Goal: Transaction & Acquisition: Purchase product/service

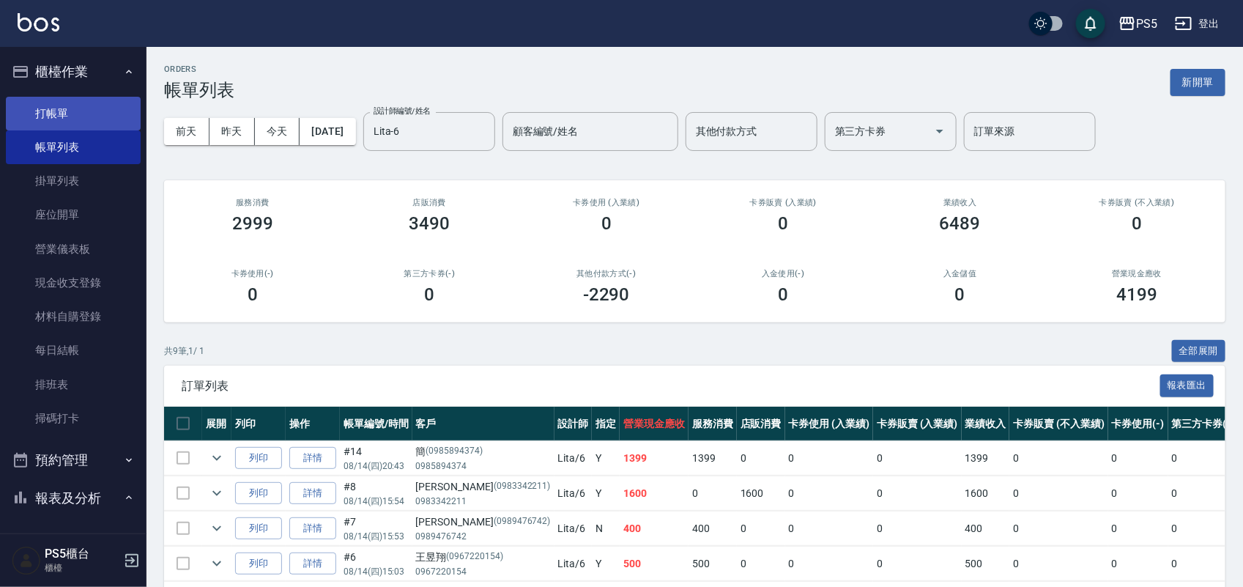
click at [79, 117] on link "打帳單" at bounding box center [73, 114] width 135 height 34
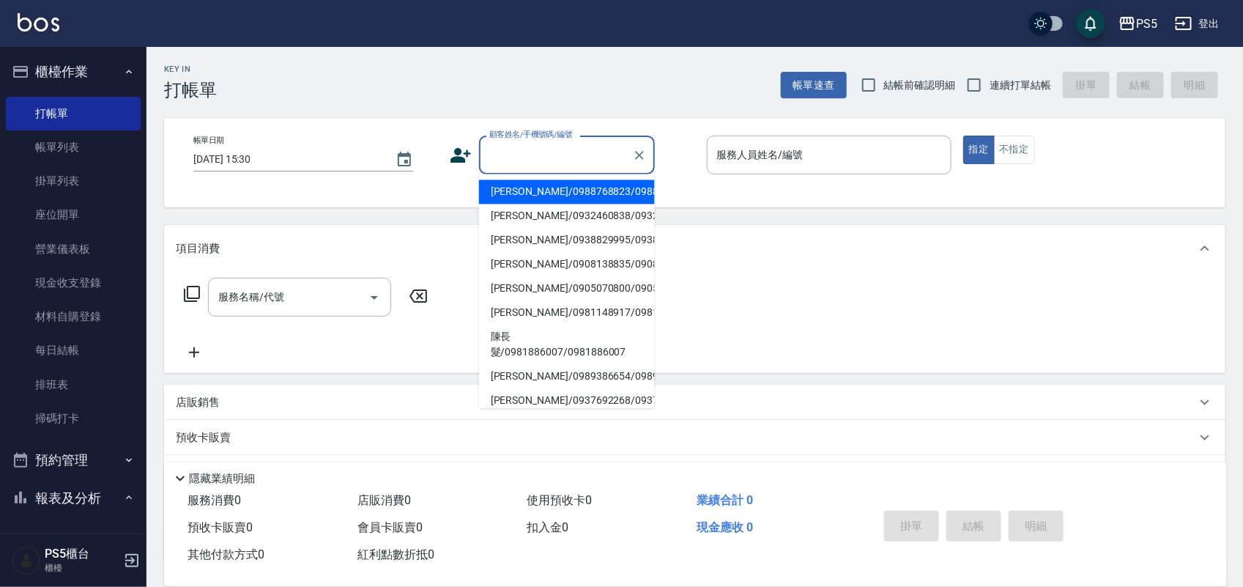
click at [513, 144] on input "顧客姓名/手機號碼/編號" at bounding box center [556, 155] width 141 height 26
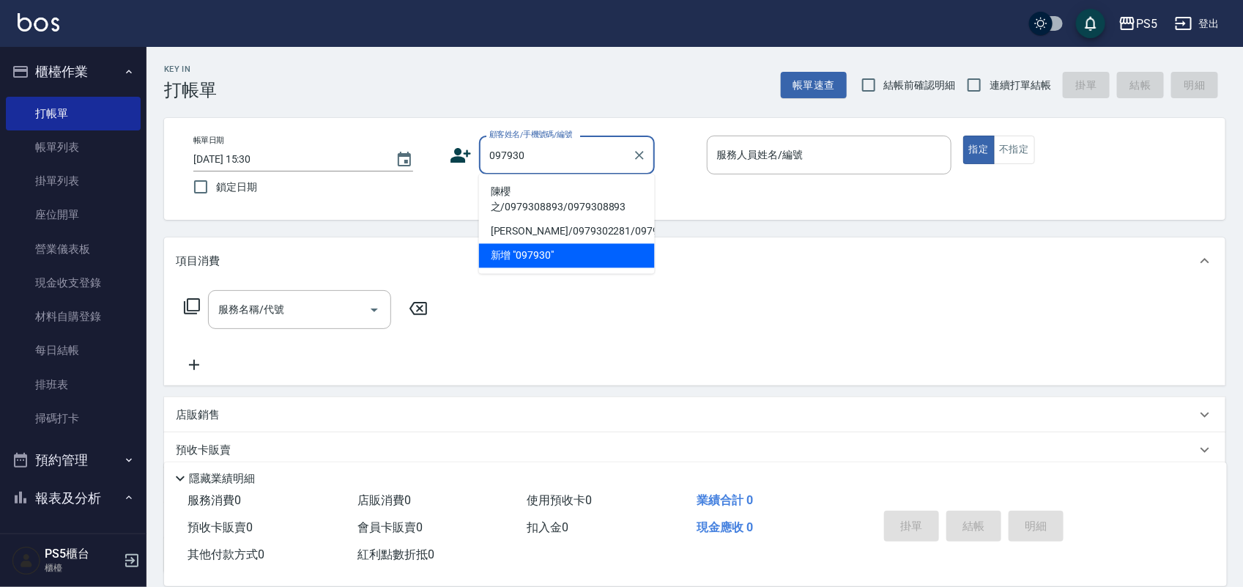
click at [539, 198] on li "陳櫻之/0979308893/0979308893" at bounding box center [567, 200] width 176 height 40
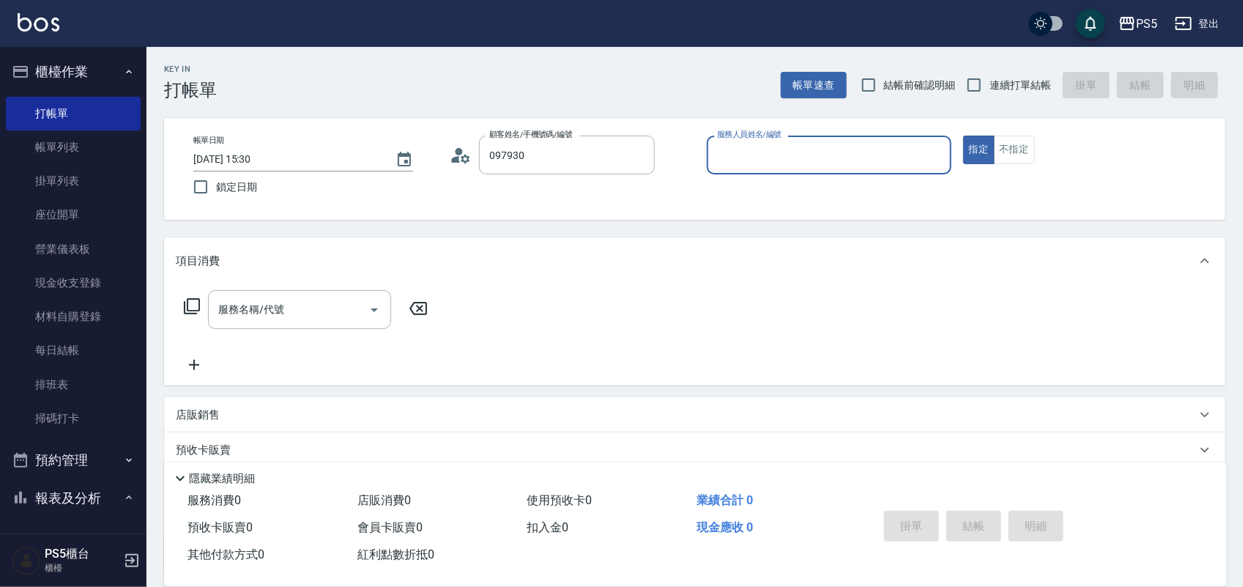
type input "陳櫻之/0979308893/0979308893"
type input "Jolie-5"
click at [456, 152] on circle at bounding box center [459, 151] width 7 height 7
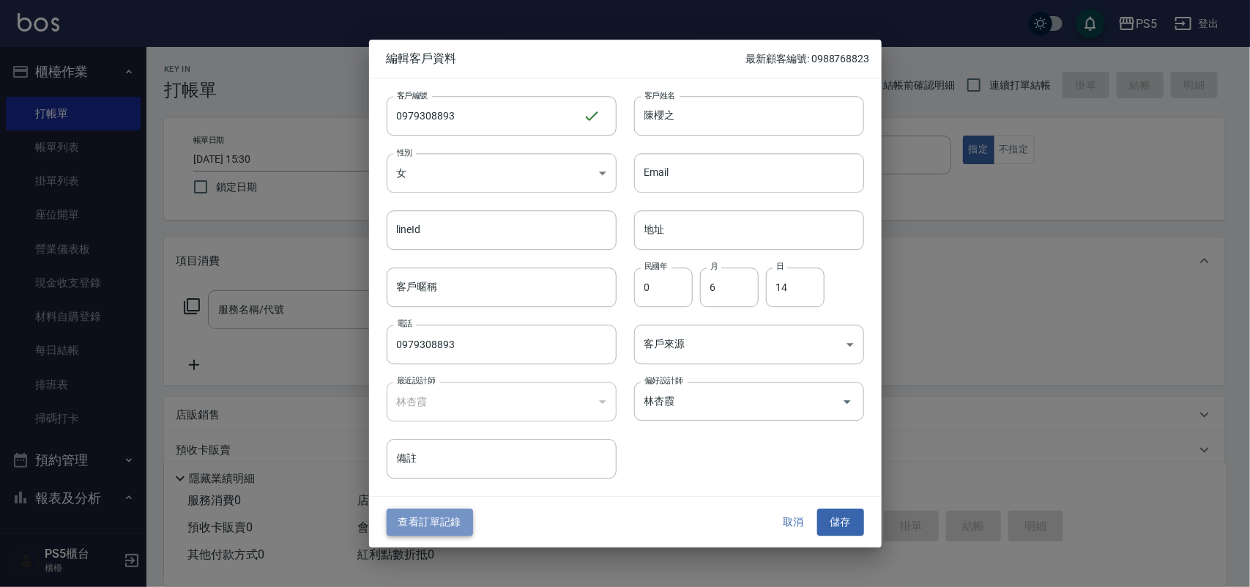
click at [432, 524] on button "查看訂單記錄" at bounding box center [430, 522] width 86 height 27
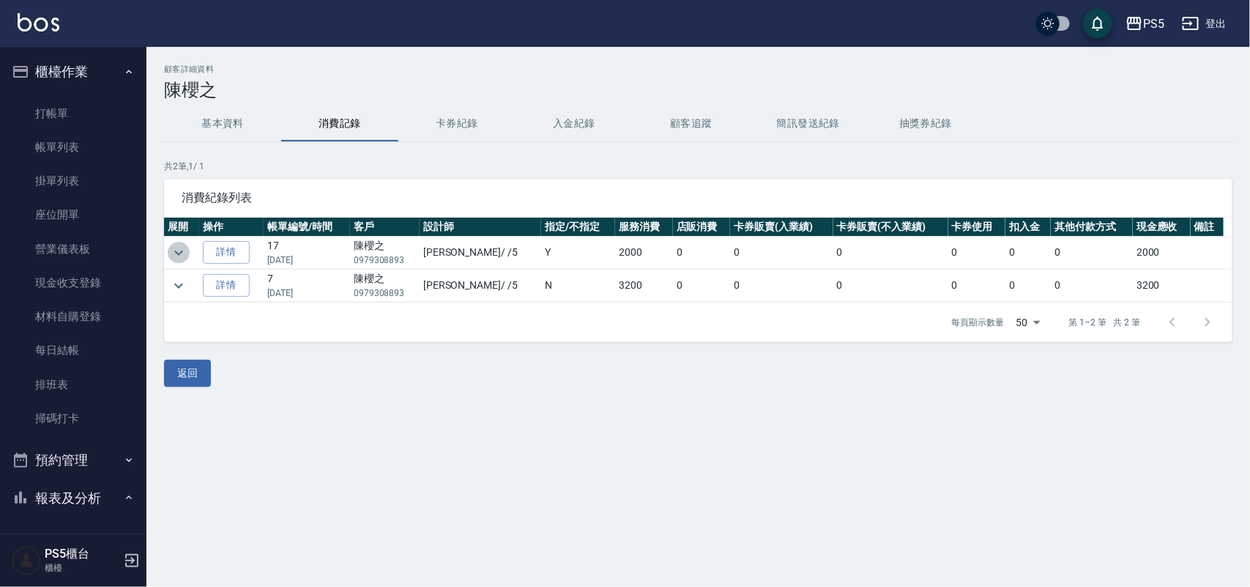
click at [174, 253] on icon "expand row" at bounding box center [179, 253] width 18 height 18
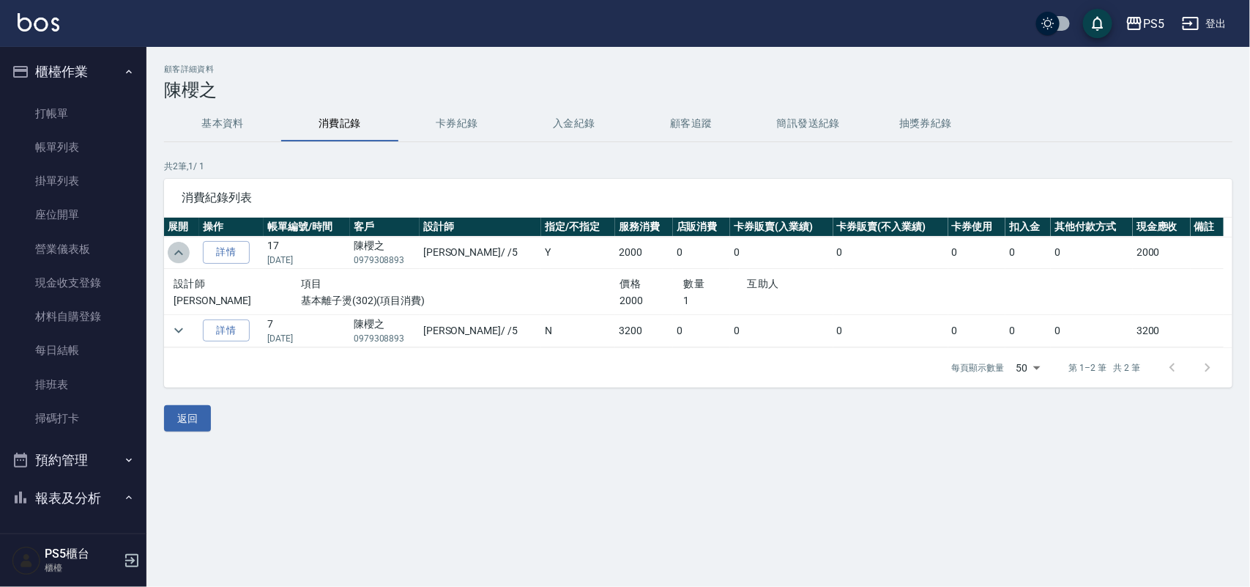
click at [174, 253] on icon "expand row" at bounding box center [179, 253] width 18 height 18
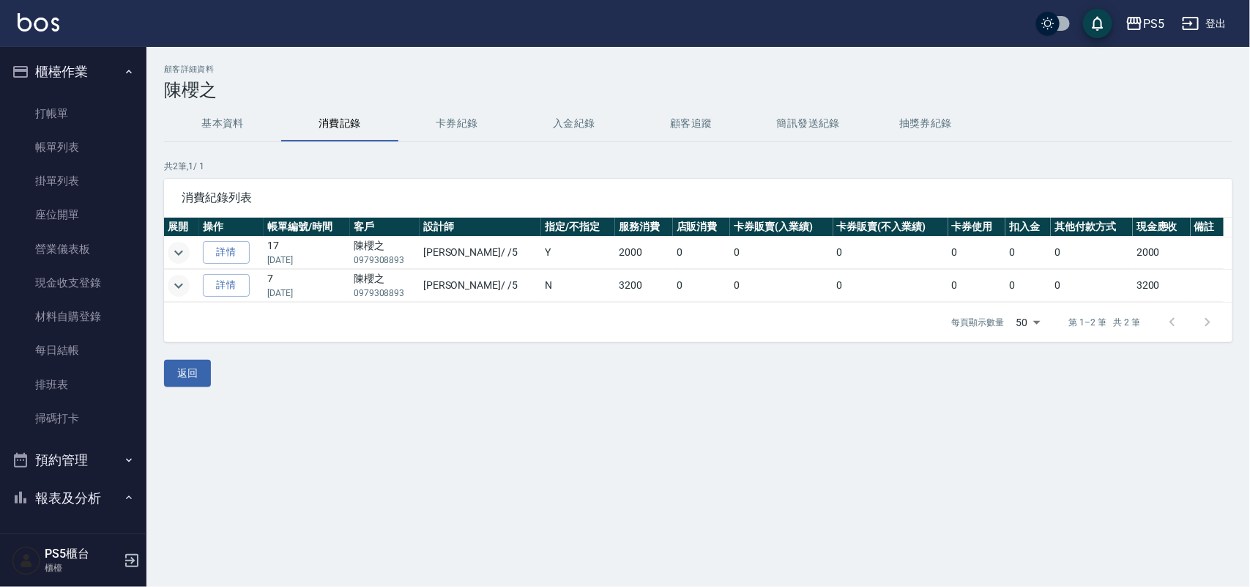
click at [176, 280] on icon "expand row" at bounding box center [179, 286] width 18 height 18
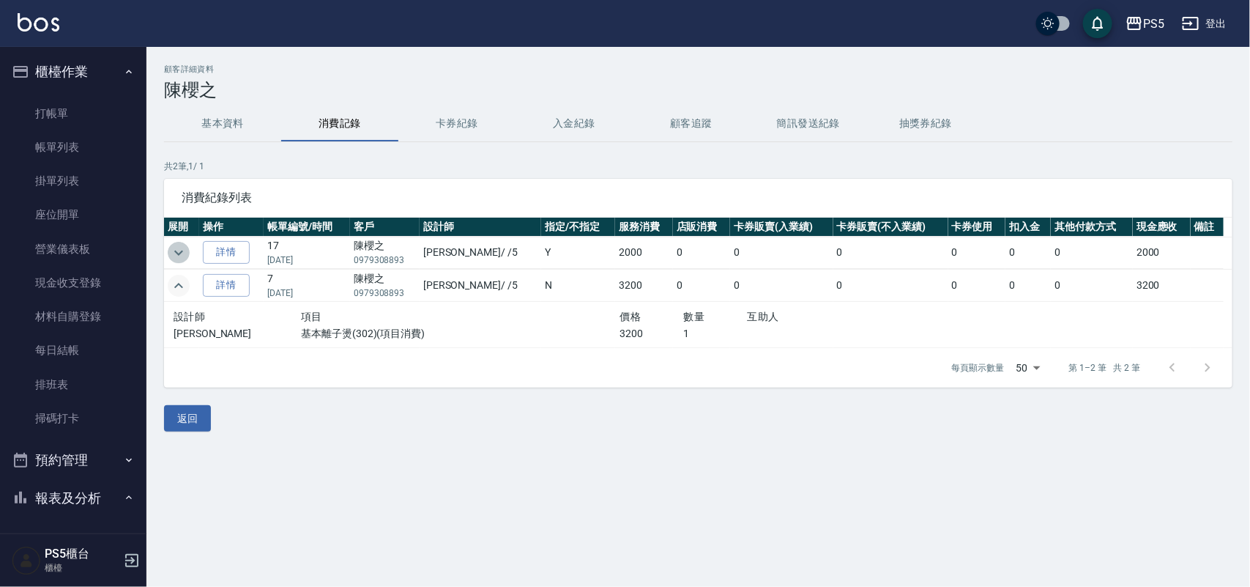
click at [176, 254] on icon "expand row" at bounding box center [179, 253] width 18 height 18
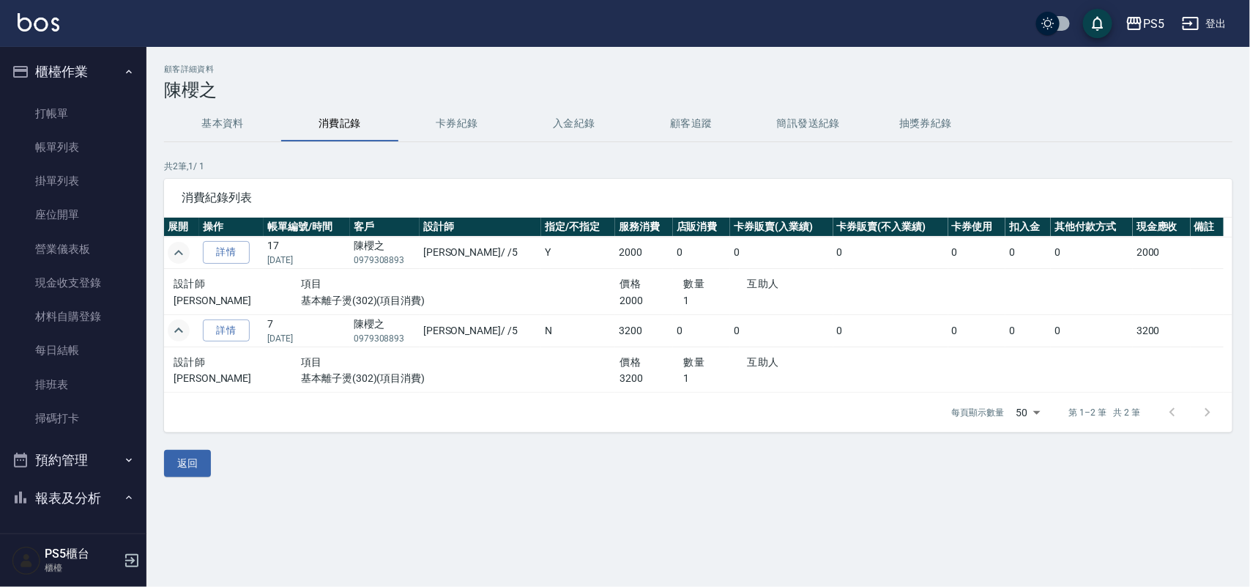
click at [176, 254] on icon "expand row" at bounding box center [179, 253] width 18 height 18
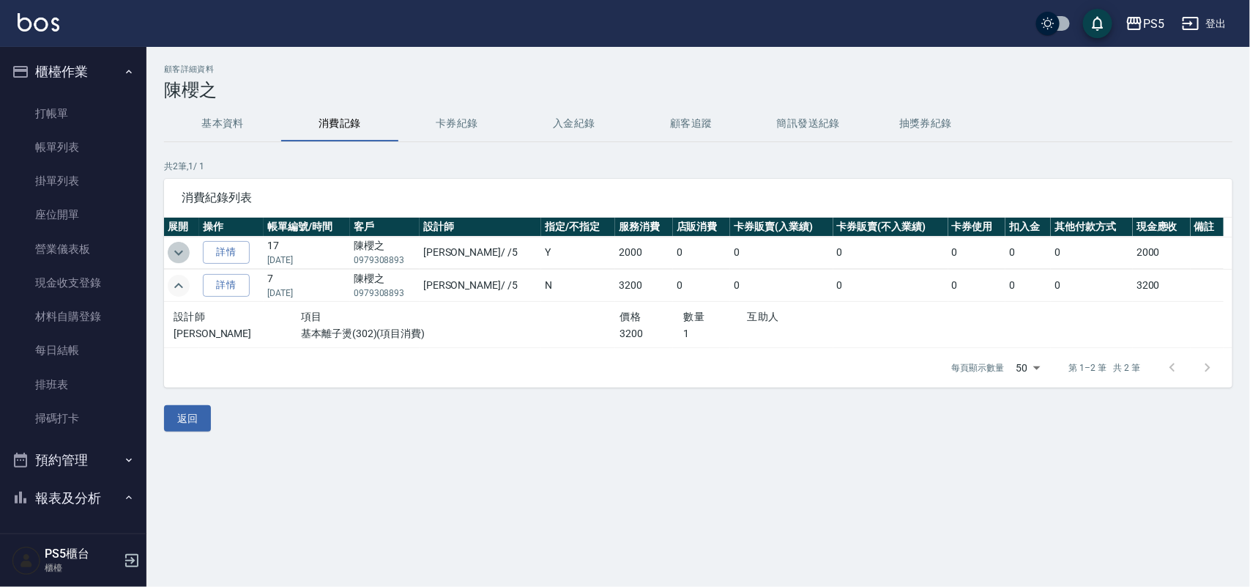
click at [181, 250] on icon "expand row" at bounding box center [179, 253] width 18 height 18
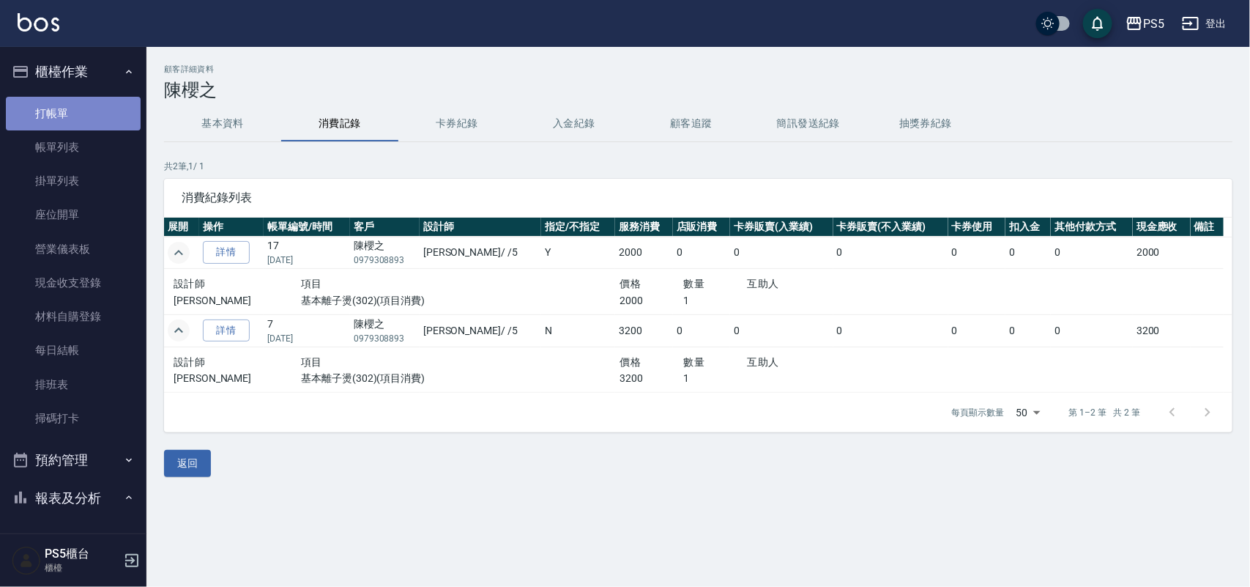
click at [84, 104] on link "打帳單" at bounding box center [73, 114] width 135 height 34
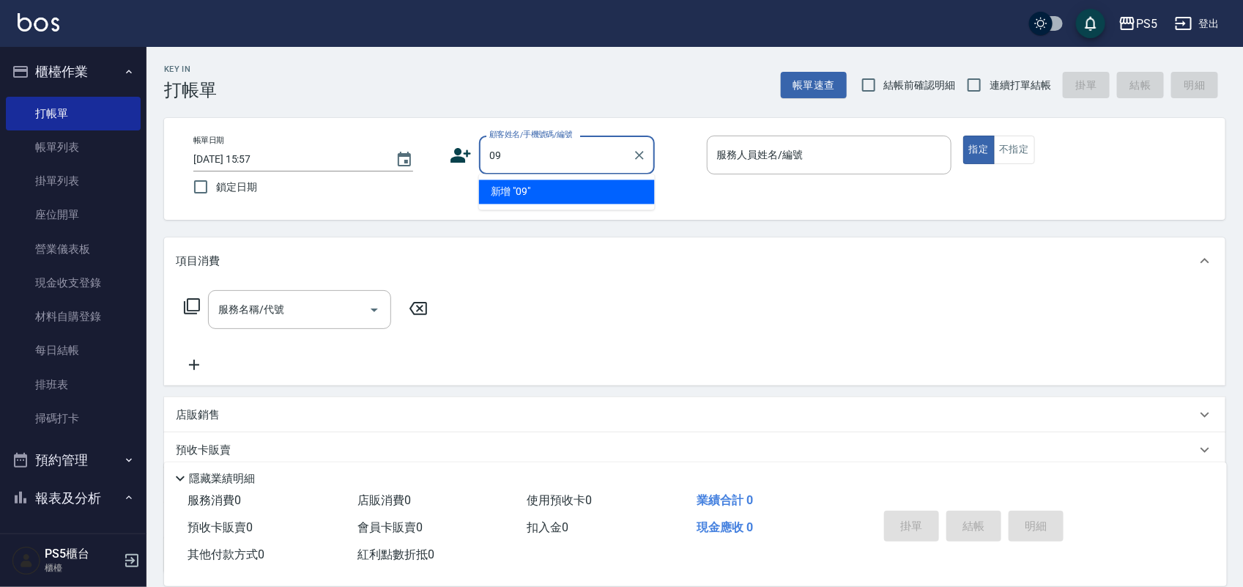
type input "0"
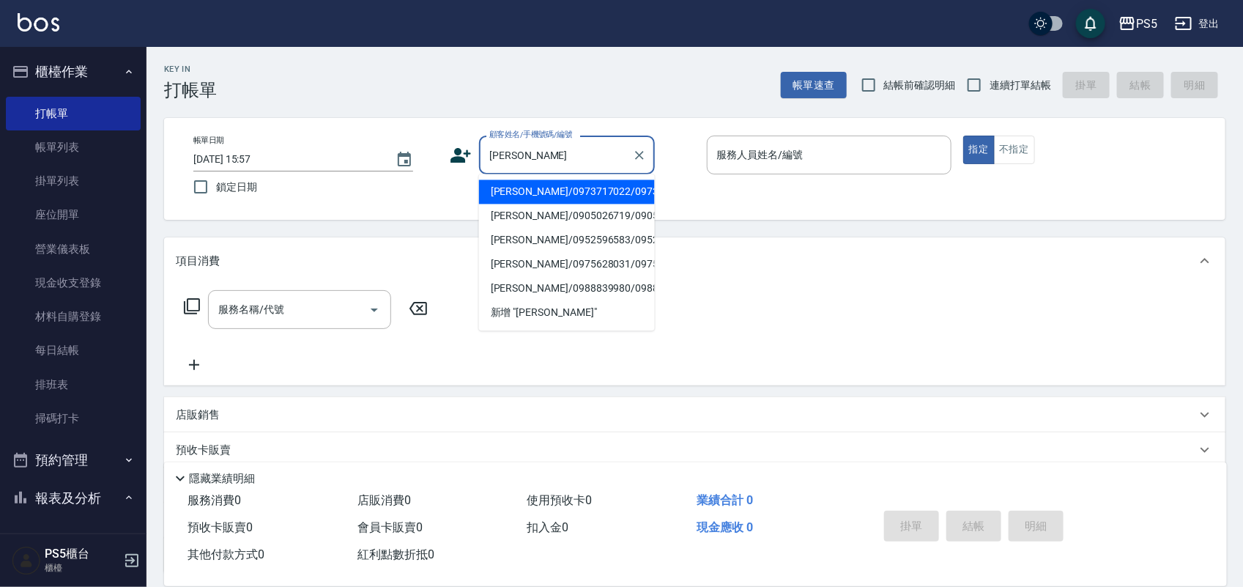
click at [564, 204] on li "[PERSON_NAME]/0973717022/0973717022" at bounding box center [567, 192] width 176 height 24
type input "[PERSON_NAME]/0973717022/0973717022"
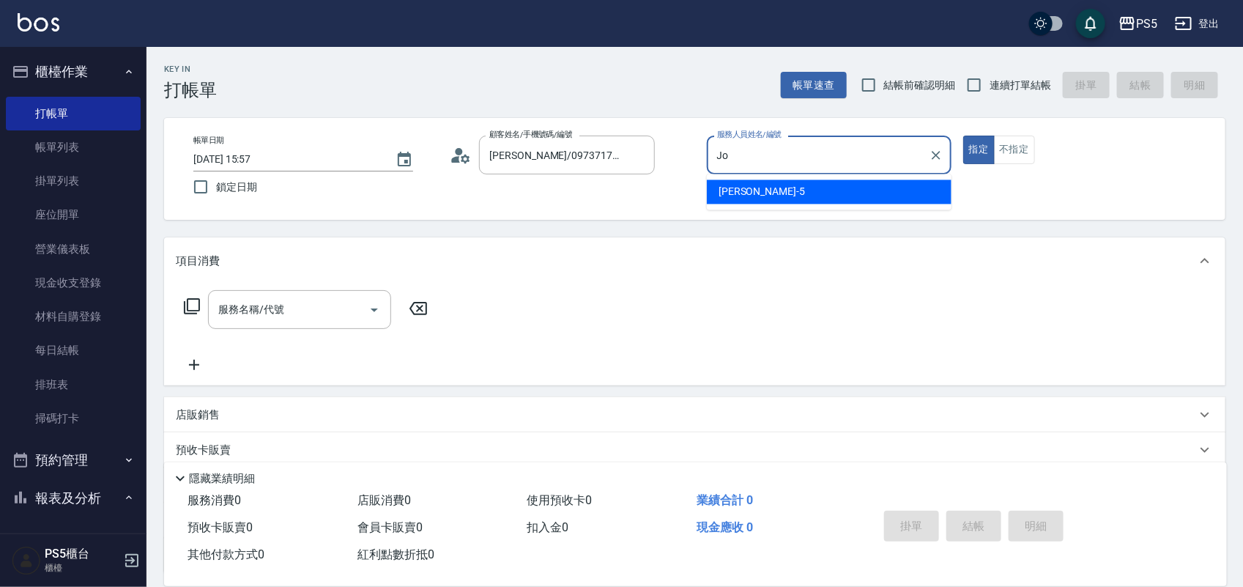
type input "J"
type input "ADA-3"
type button "true"
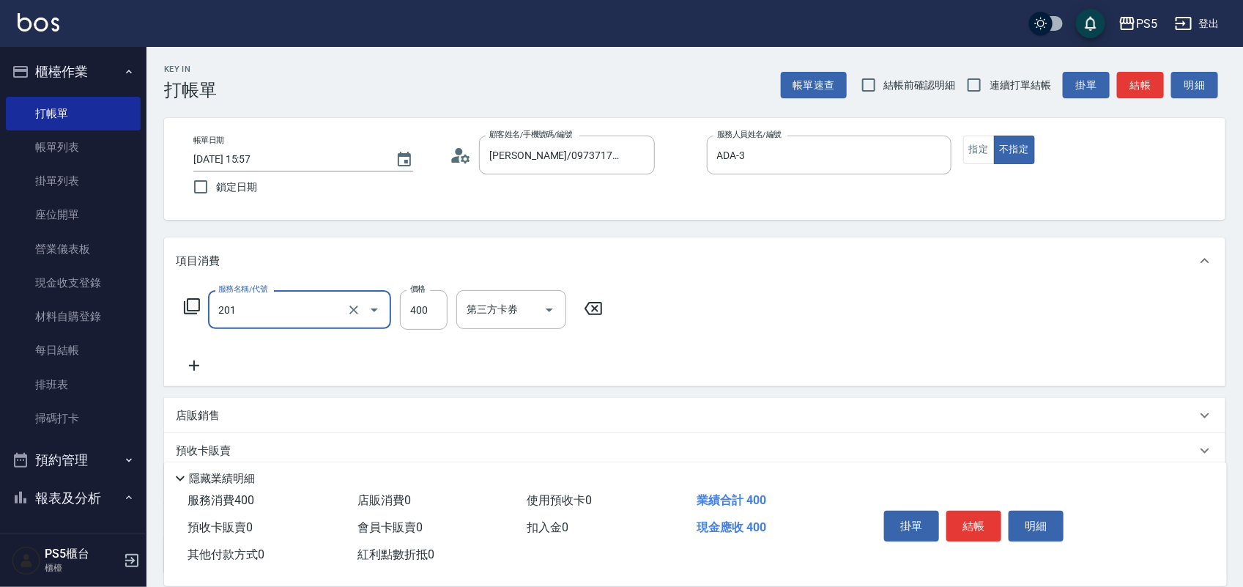
type input "洗剪400(201)"
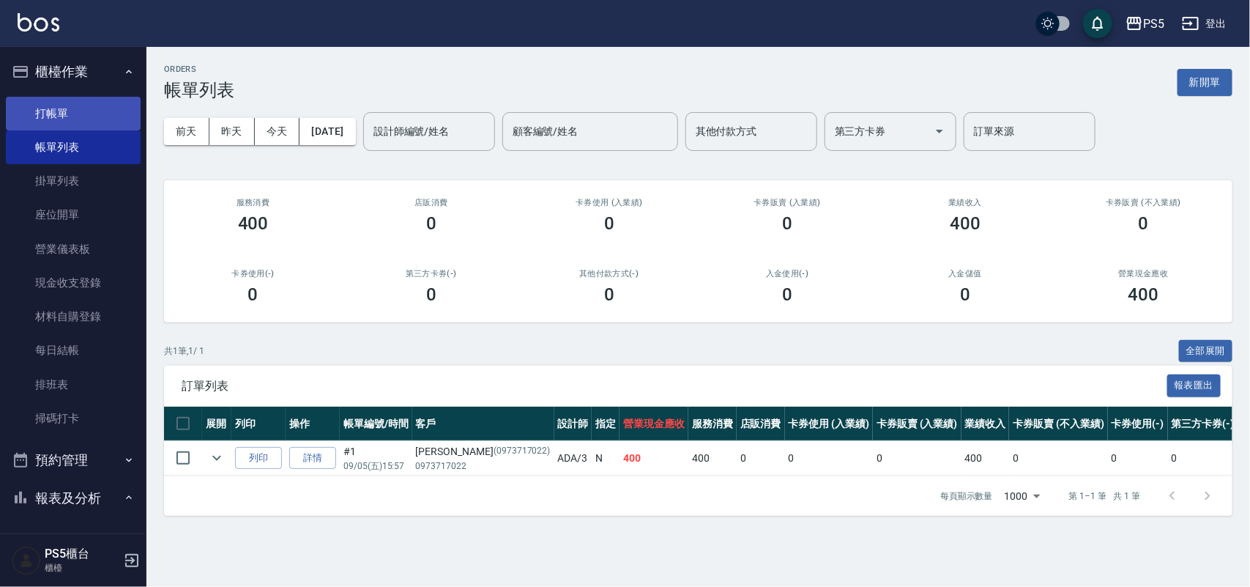
click at [49, 99] on link "打帳單" at bounding box center [73, 114] width 135 height 34
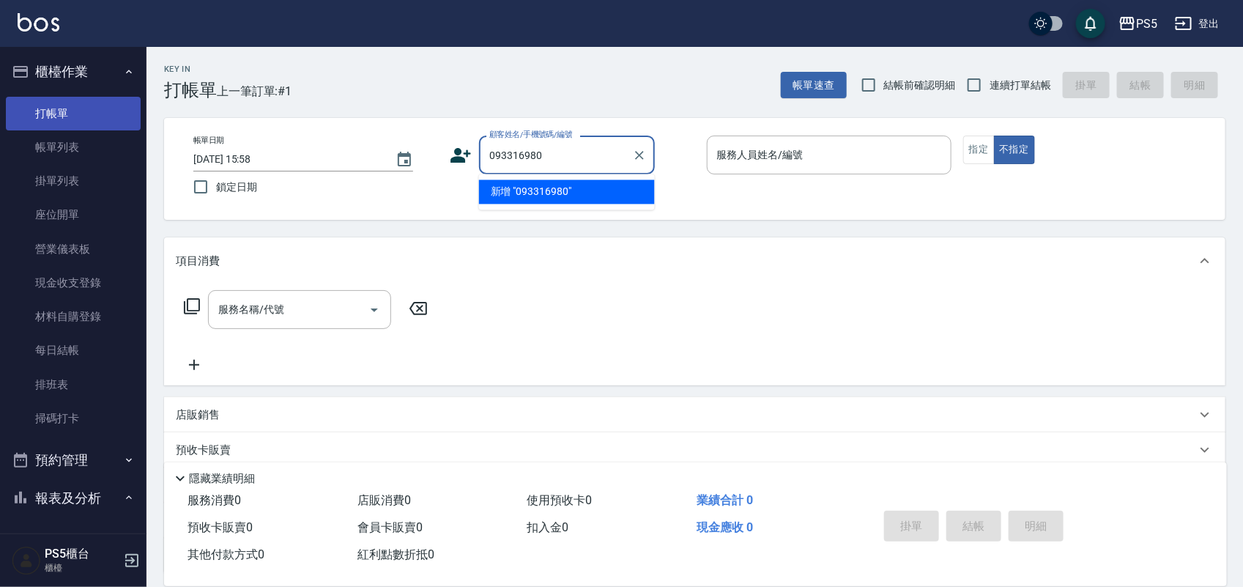
type input "0933169809"
drag, startPoint x: 565, startPoint y: 152, endPoint x: 357, endPoint y: 155, distance: 208.8
click at [357, 155] on div "帳單日期 [DATE] 15:58 鎖定日期 顧客姓名/手機號碼/編號 0933169809 顧客姓名/手機號碼/編號 服務人員姓名/編號 服務人員姓名/編號…" at bounding box center [695, 168] width 1026 height 67
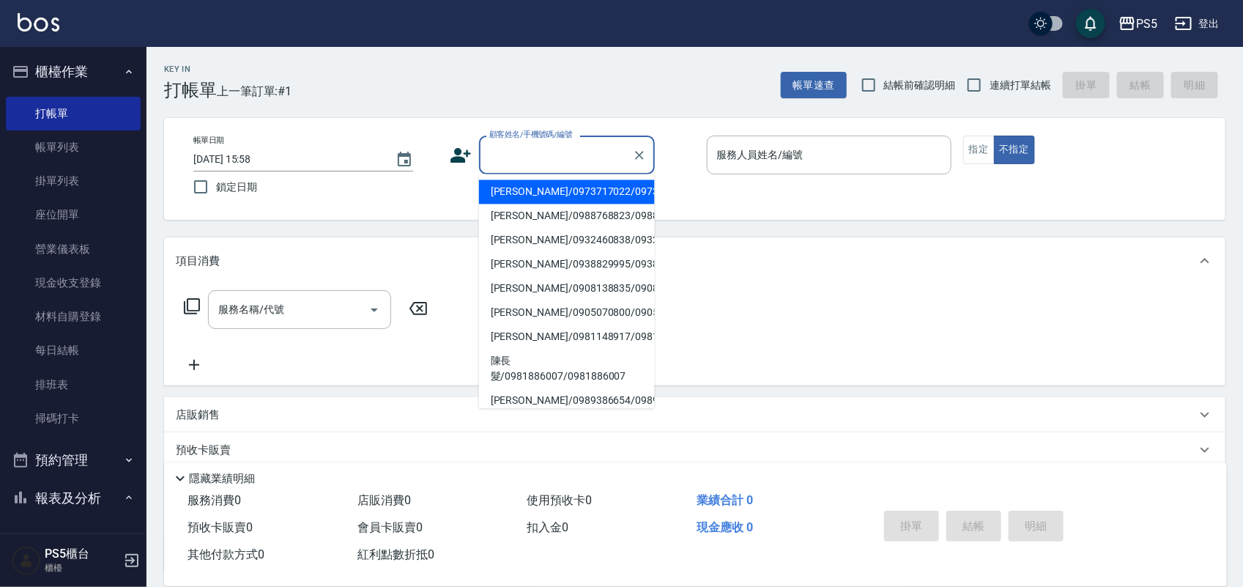
click at [453, 166] on icon at bounding box center [461, 155] width 22 height 22
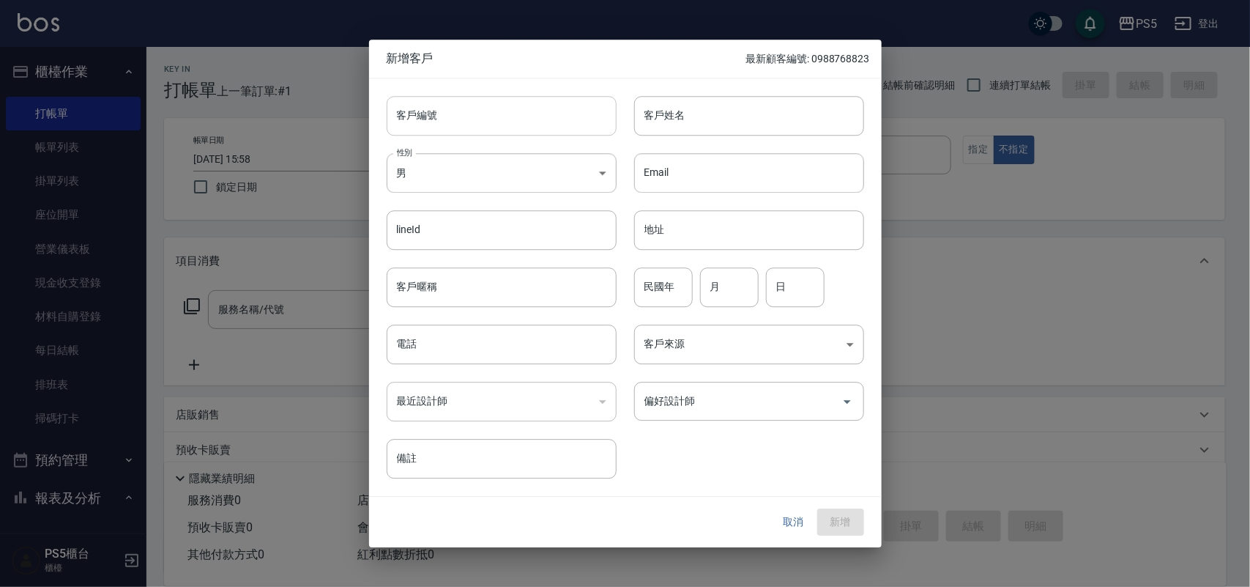
click at [447, 105] on input "客戶編號" at bounding box center [502, 116] width 230 height 40
paste input "0933169809"
type input "0933169809"
click at [448, 353] on input "電話" at bounding box center [502, 344] width 230 height 40
paste input "0933169809"
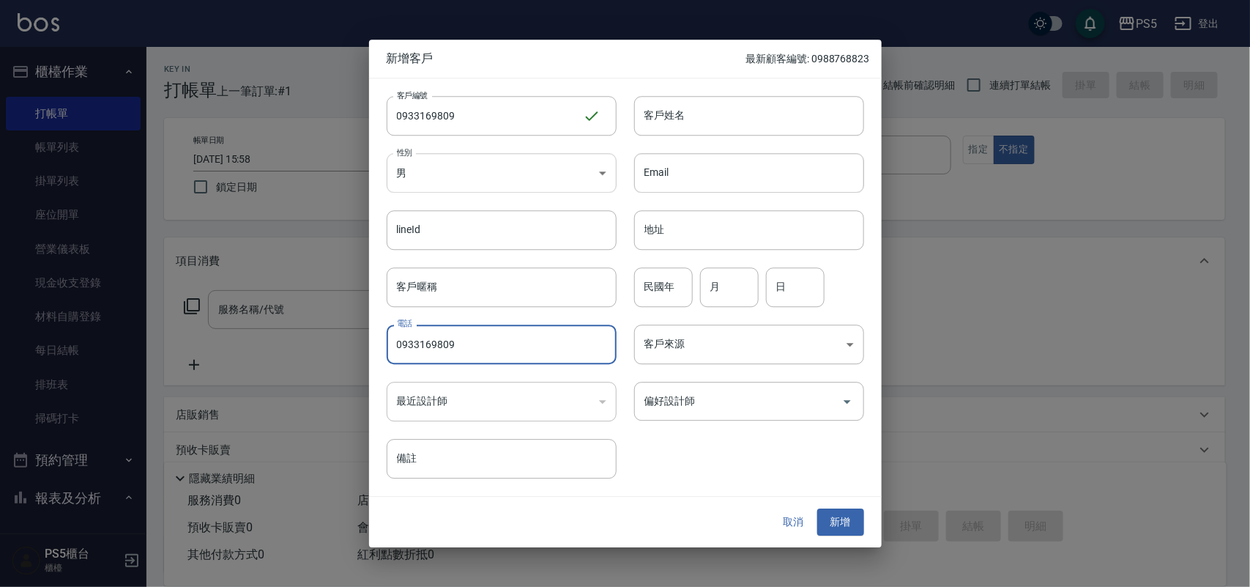
type input "0933169809"
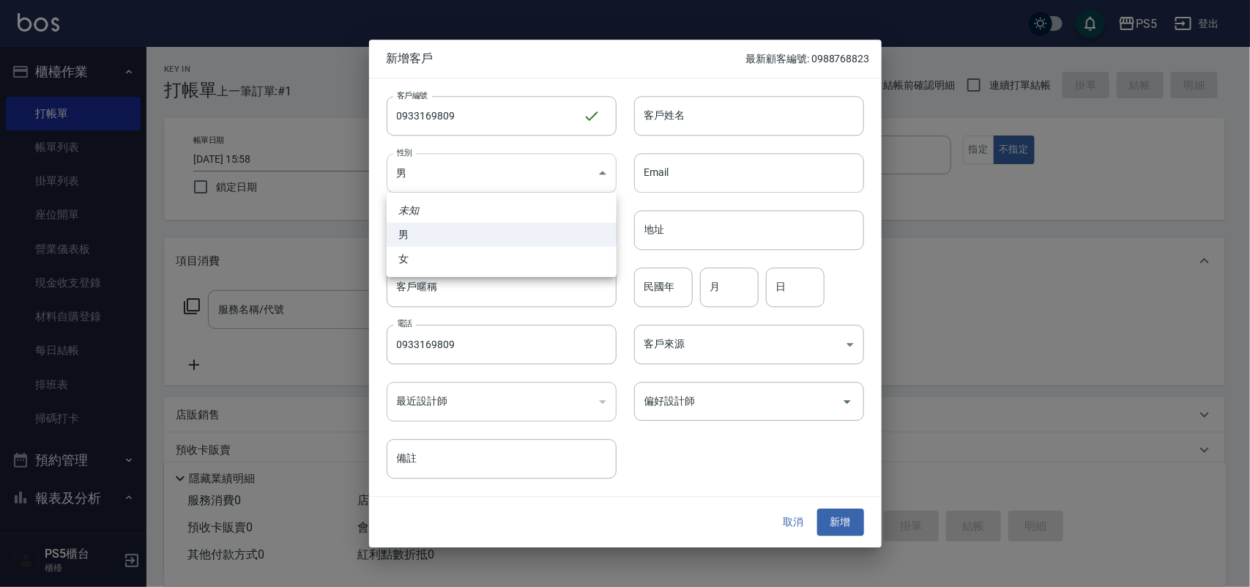
click at [429, 170] on body "PS5 登出 櫃檯作業 打帳單 帳單列表 掛單列表 座位開單 營業儀表板 現金收支登錄 材料自購登錄 每日結帳 排班表 掃碼打卡 預約管理 預約管理 單日預約…" at bounding box center [625, 356] width 1250 height 713
click at [425, 258] on li "女" at bounding box center [502, 259] width 230 height 24
type input "[DEMOGRAPHIC_DATA]"
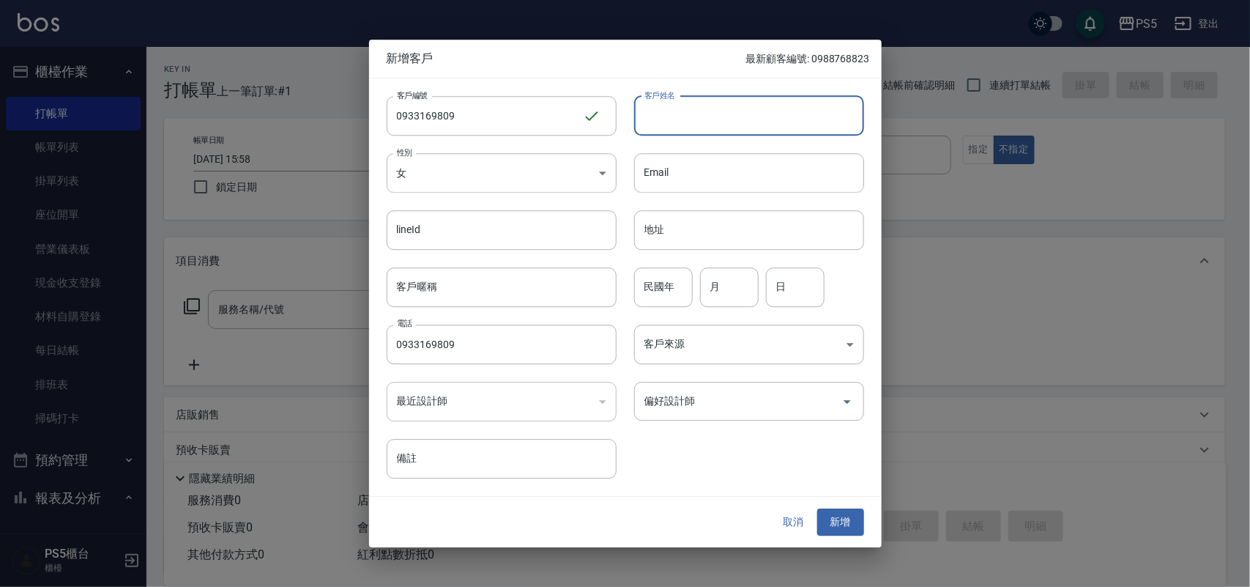
click at [672, 119] on input "客戶姓名" at bounding box center [749, 116] width 230 height 40
type input "[PERSON_NAME]"
click at [655, 290] on input "民國年" at bounding box center [663, 287] width 59 height 40
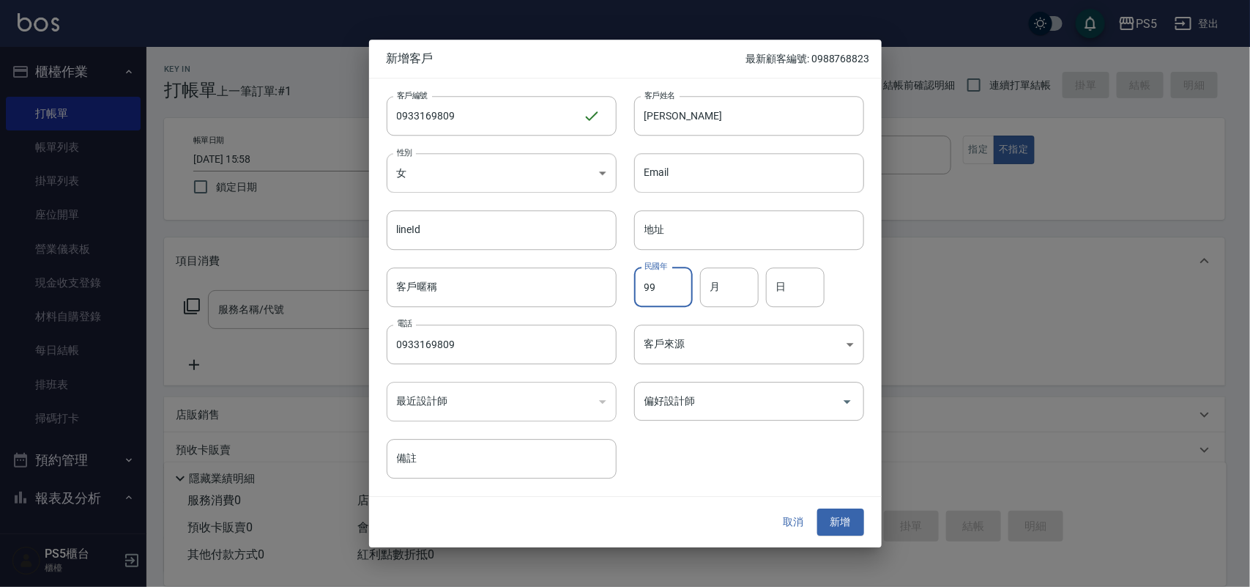
type input "99"
type input "8"
type input "23"
click at [817, 509] on button "新增" at bounding box center [840, 522] width 47 height 27
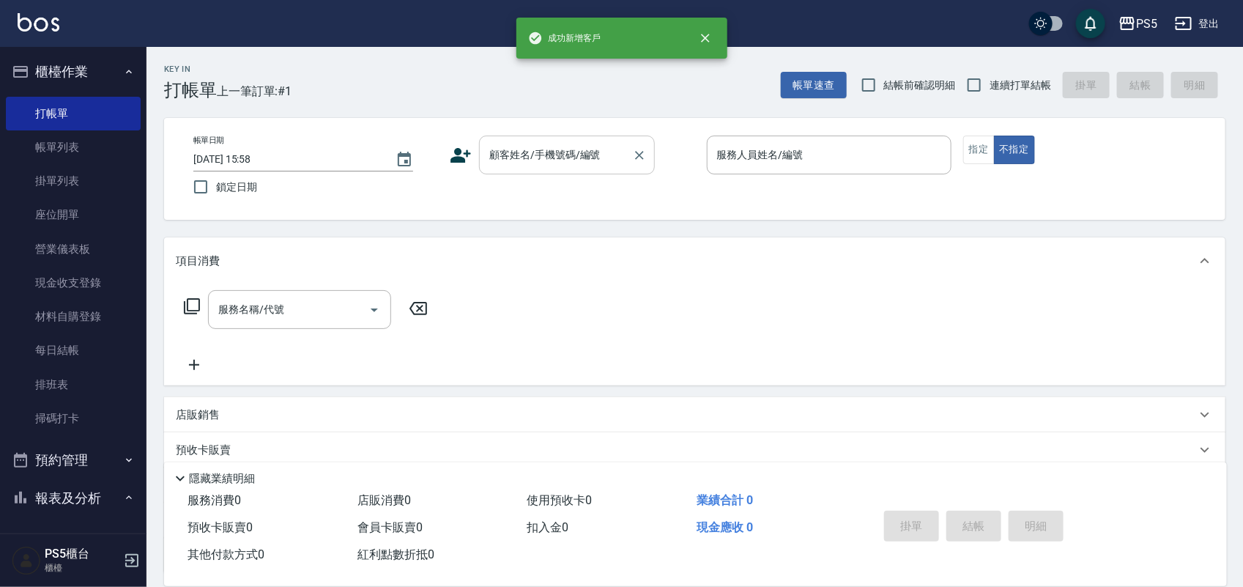
click at [536, 162] on input "顧客姓名/手機號碼/編號" at bounding box center [556, 155] width 141 height 26
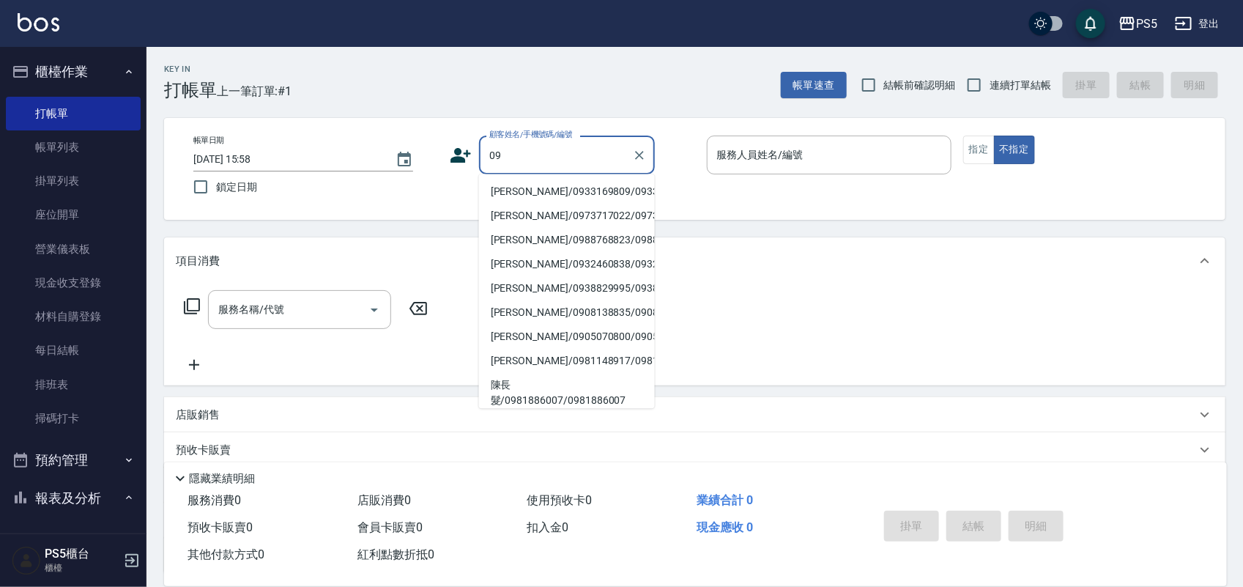
click at [524, 191] on li "[PERSON_NAME]/0933169809/0933169809" at bounding box center [567, 192] width 176 height 24
type input "[PERSON_NAME]/0933169809/0933169809"
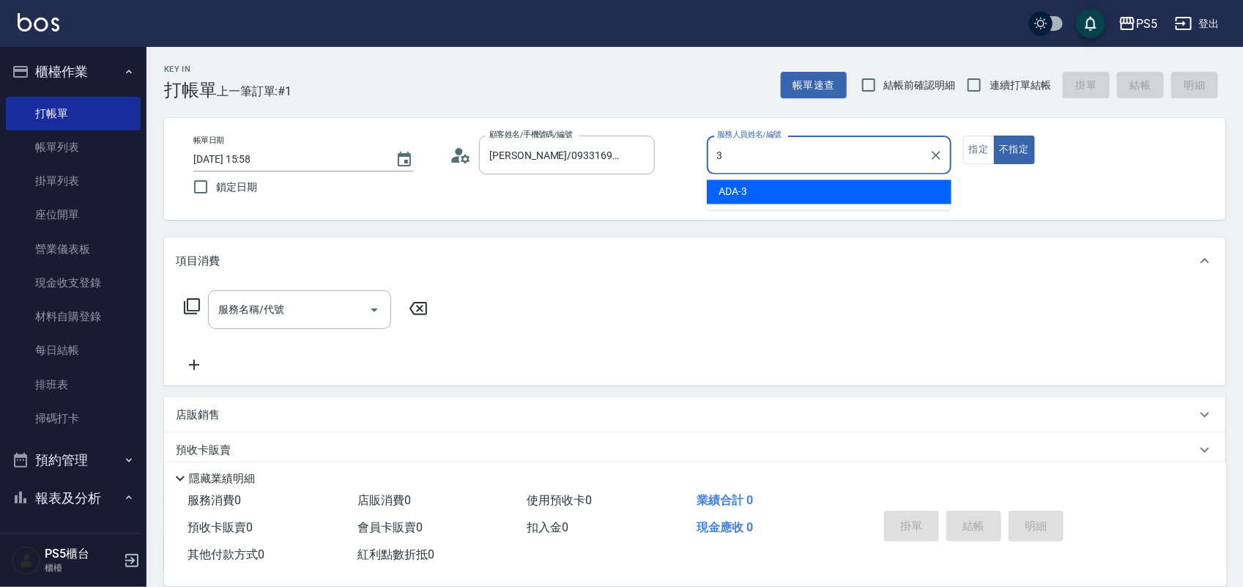
type input "ADA-3"
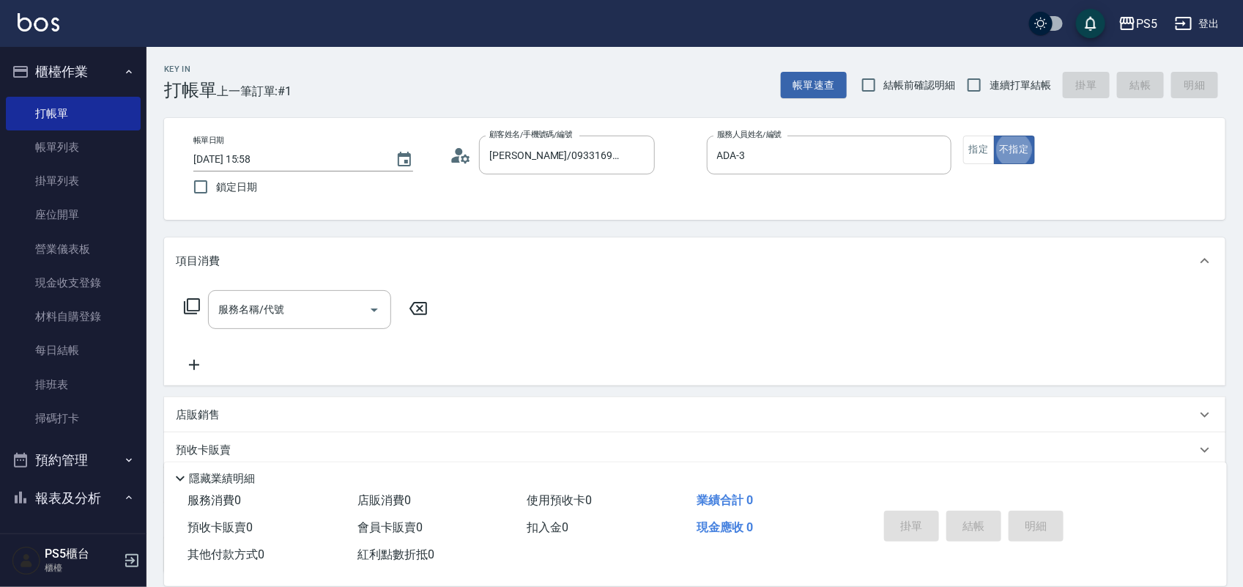
type button "false"
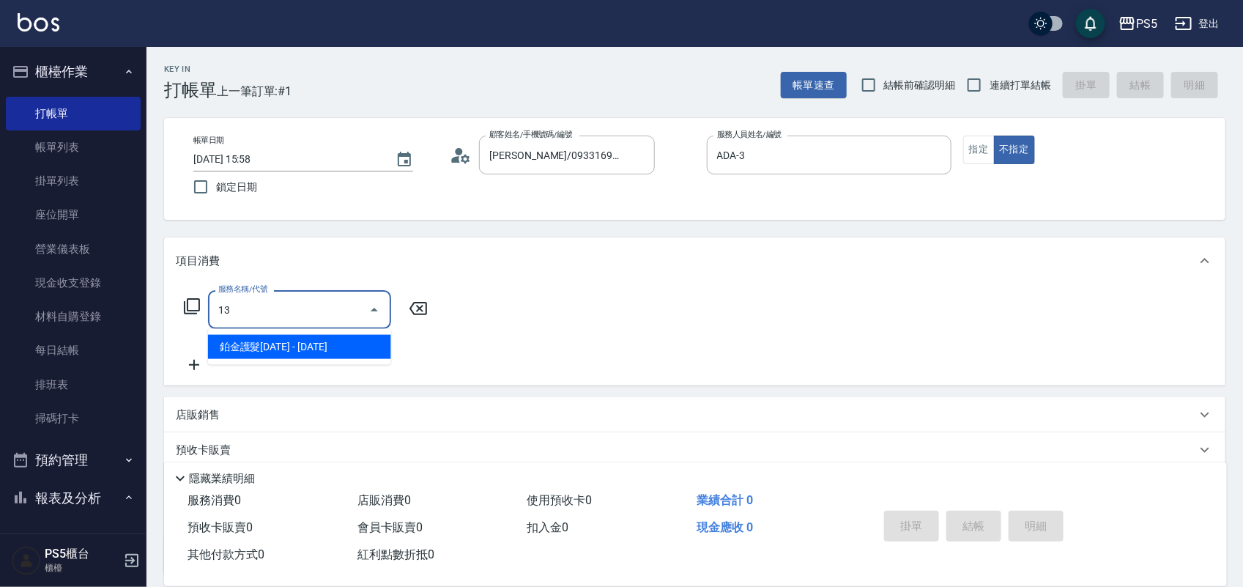
type input "1"
type input "自備護髮(501)"
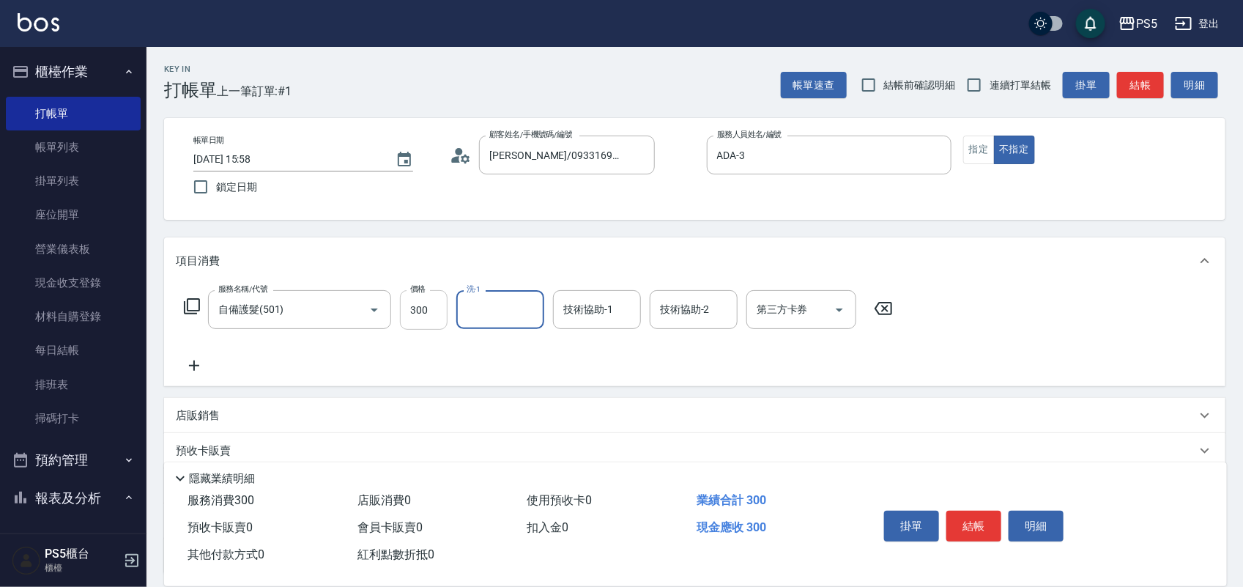
click at [432, 299] on input "300" at bounding box center [424, 310] width 48 height 40
type input "1400"
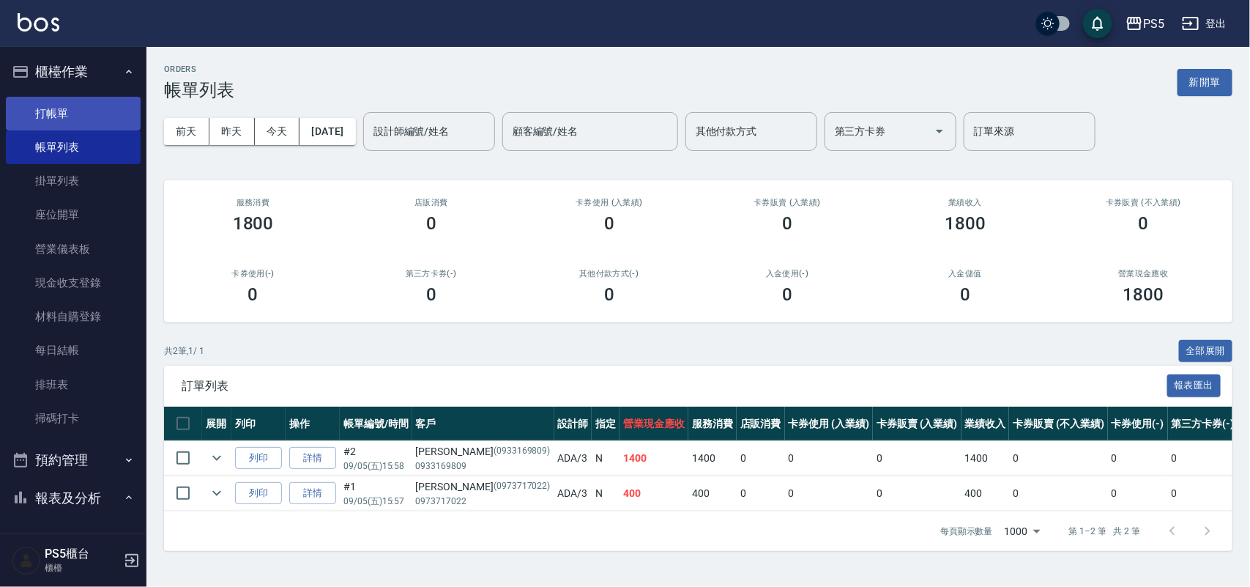
click at [85, 111] on link "打帳單" at bounding box center [73, 114] width 135 height 34
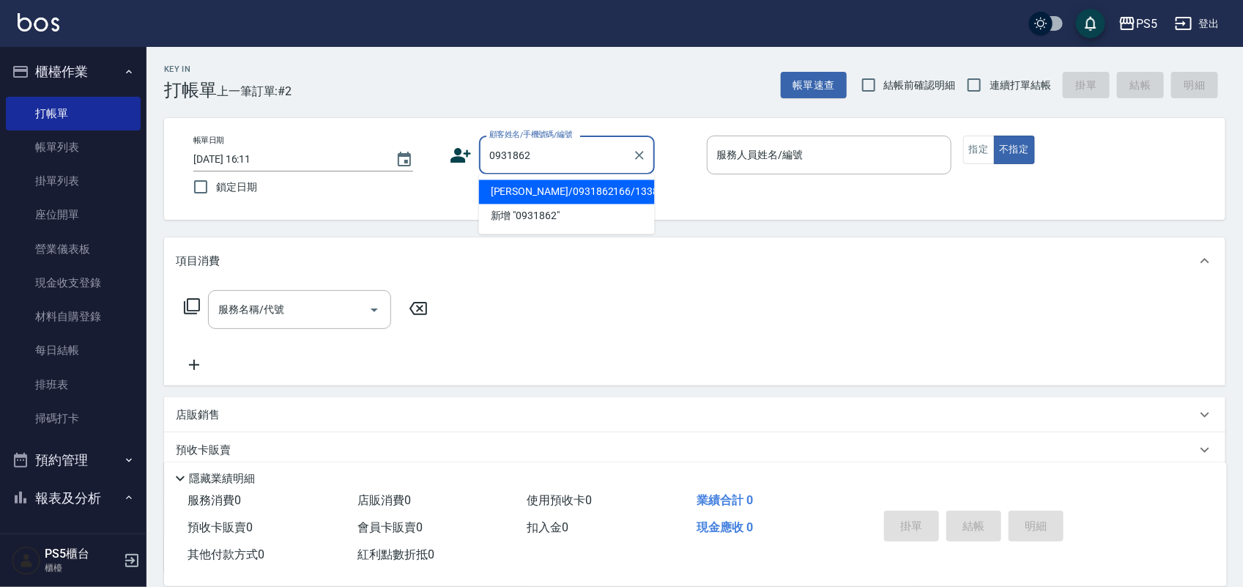
click at [538, 191] on li "[PERSON_NAME]/0931862166/13381" at bounding box center [567, 192] width 176 height 24
type input "[PERSON_NAME]/0931862166/13381"
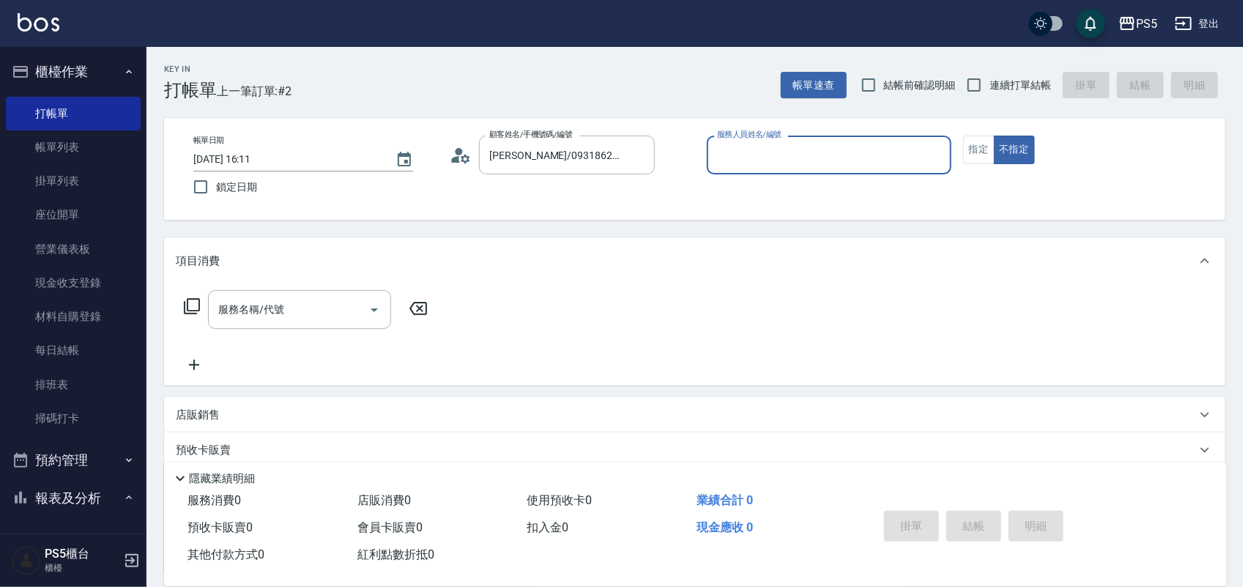
type input "Jolie-5"
click at [978, 146] on button "指定" at bounding box center [978, 149] width 31 height 29
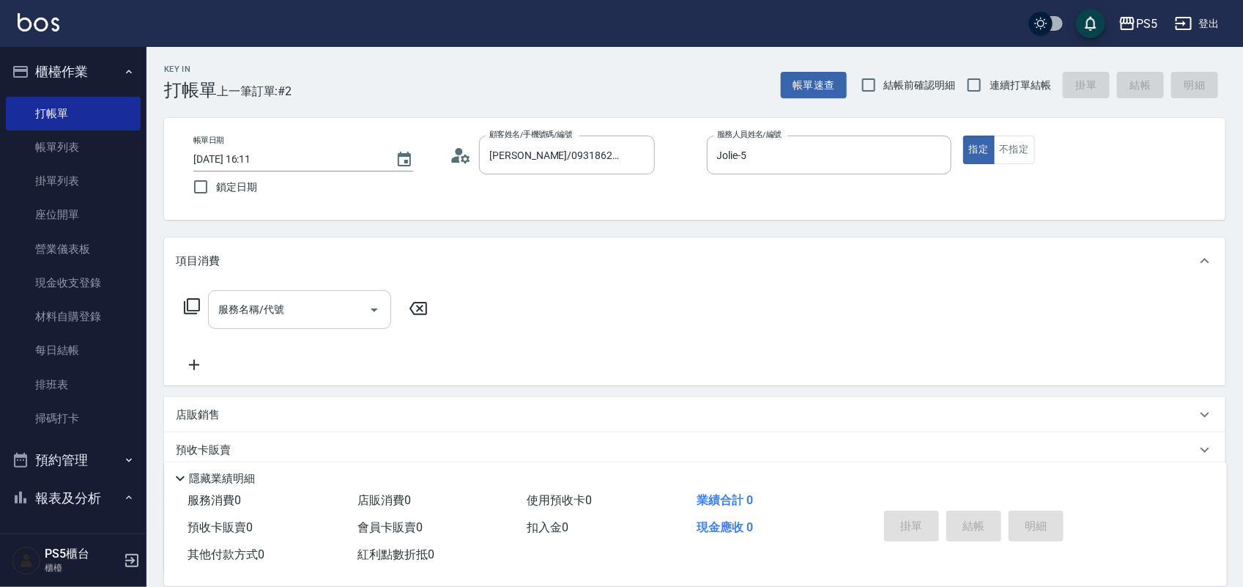
click at [328, 328] on div "服務名稱/代號" at bounding box center [299, 309] width 183 height 39
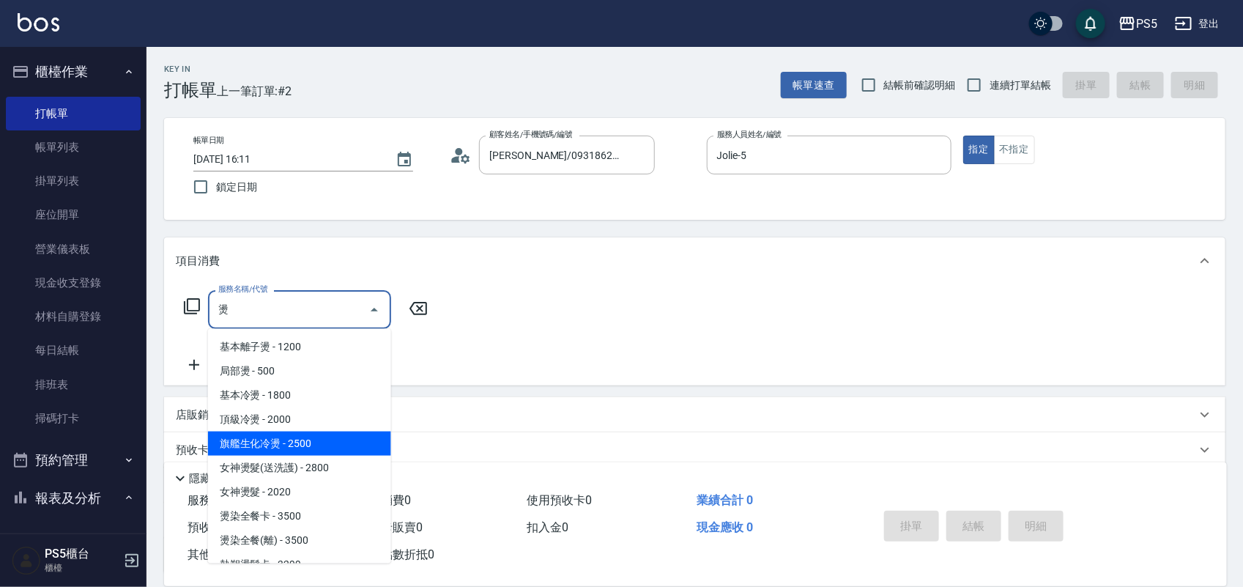
click at [271, 444] on span "旗艦生化冷燙 - 2500" at bounding box center [299, 443] width 183 height 24
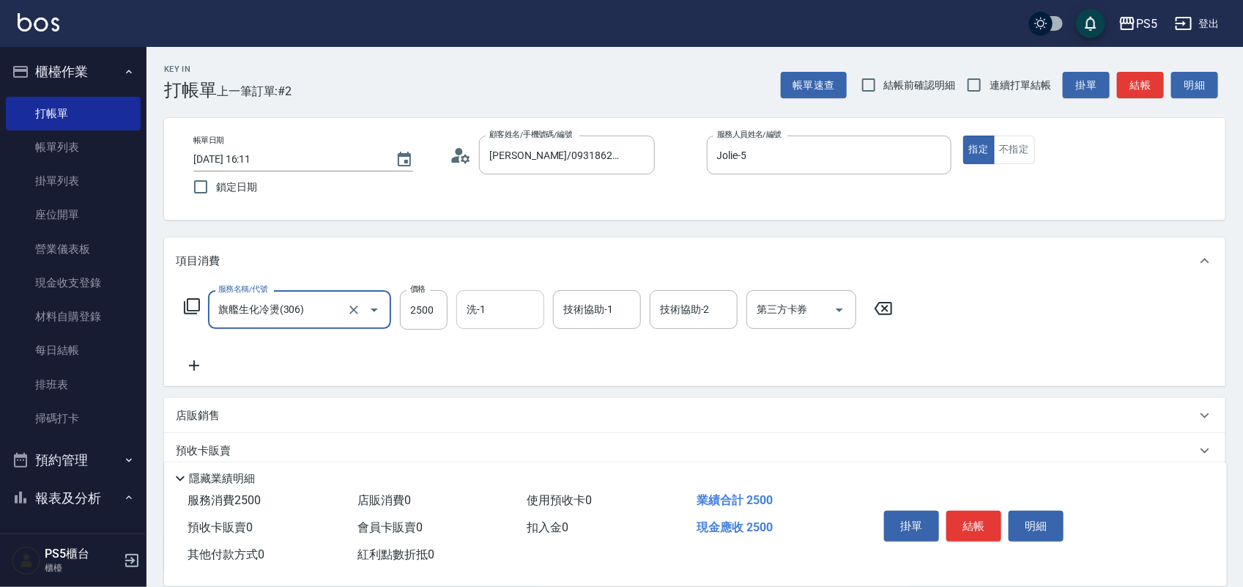
type input "旗艦生化冷燙(306)"
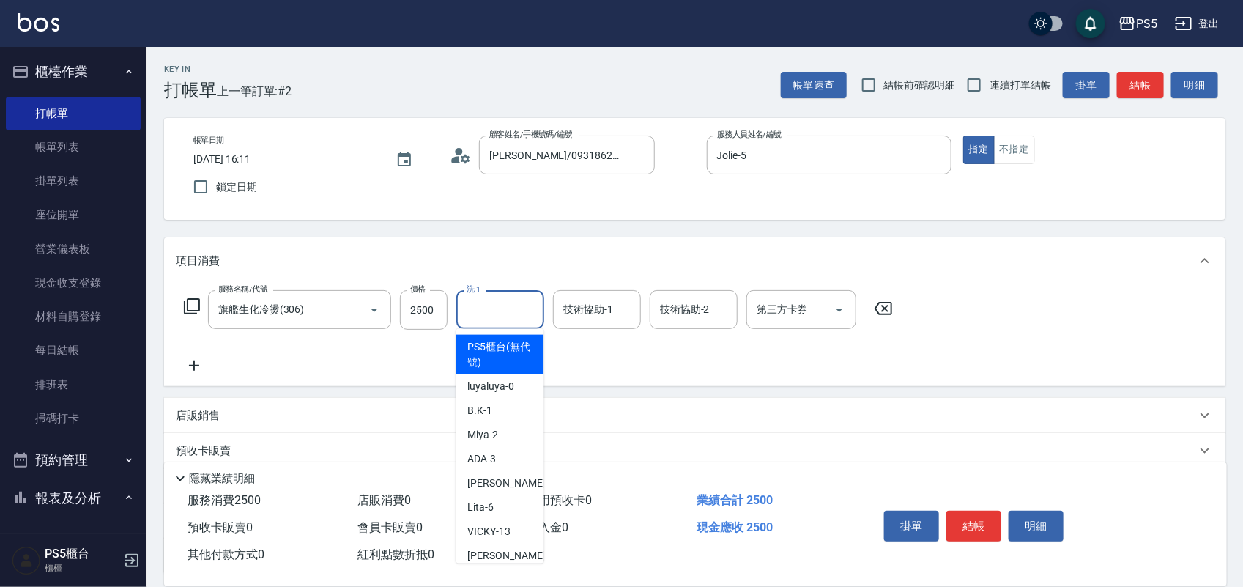
click at [496, 310] on input "洗-1" at bounding box center [500, 310] width 75 height 26
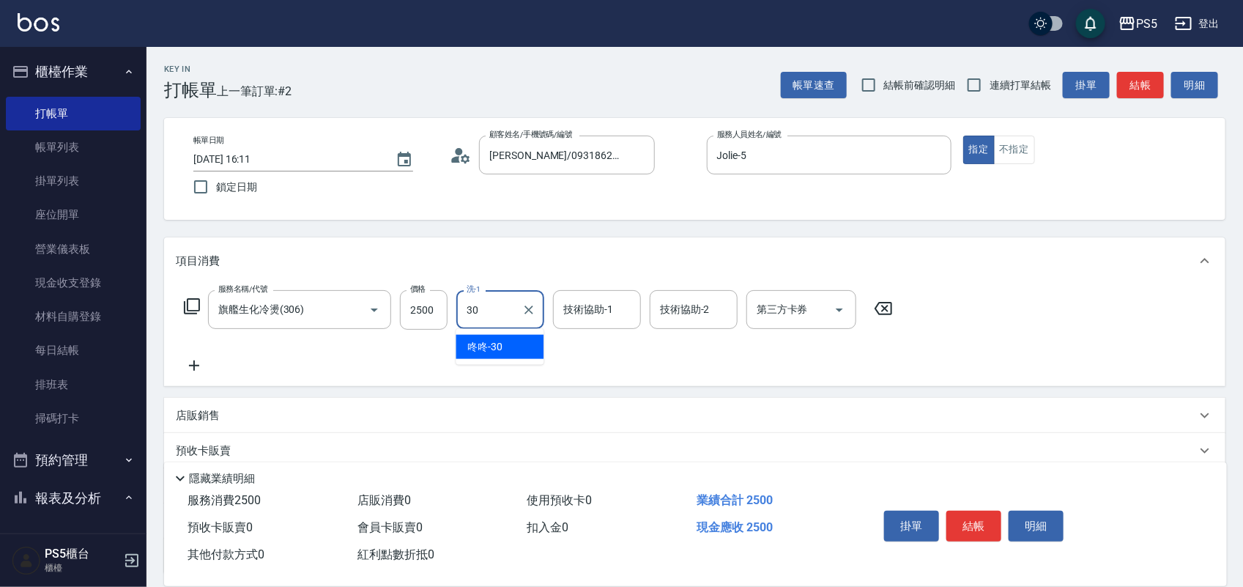
type input "咚咚-30"
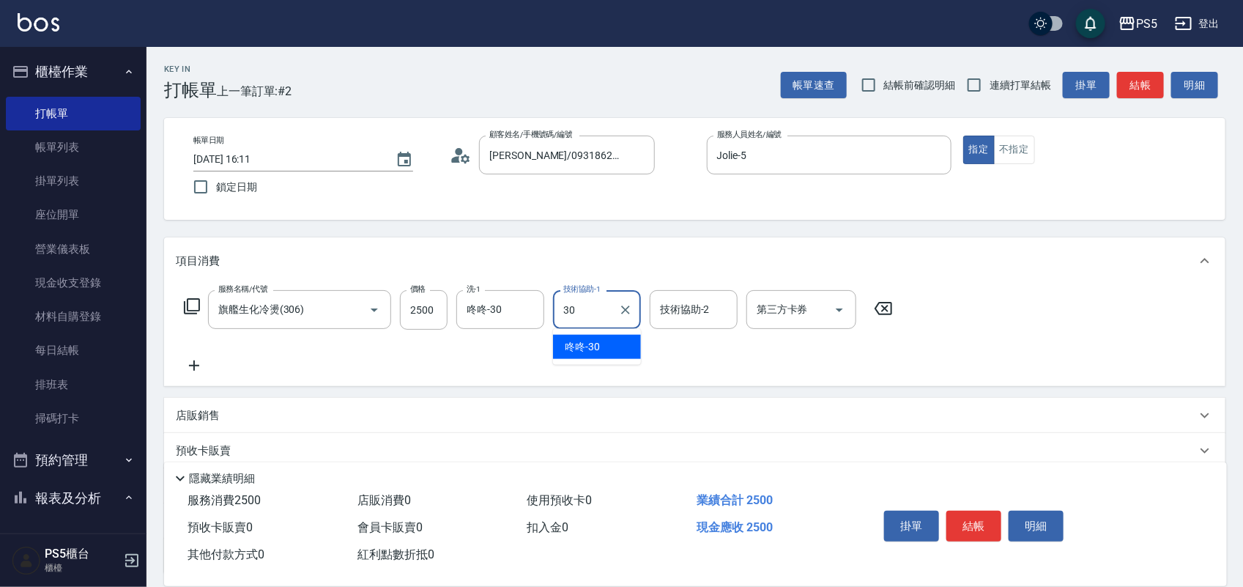
type input "咚咚-30"
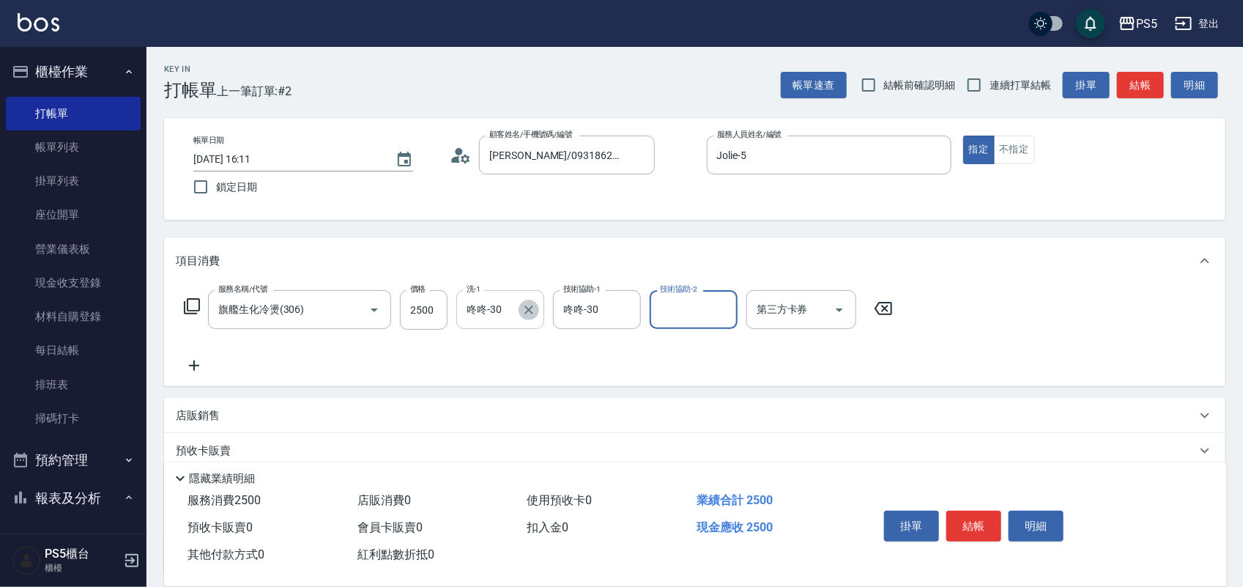
click at [525, 311] on icon "Clear" at bounding box center [528, 309] width 15 height 15
click at [967, 520] on button "結帳" at bounding box center [973, 525] width 55 height 31
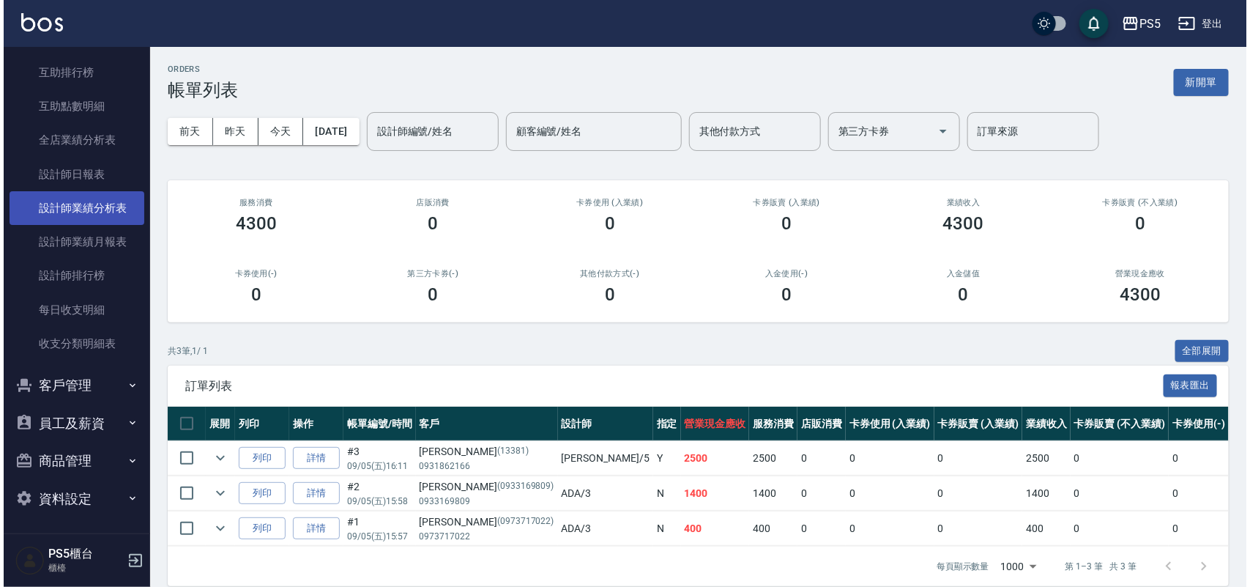
scroll to position [570, 0]
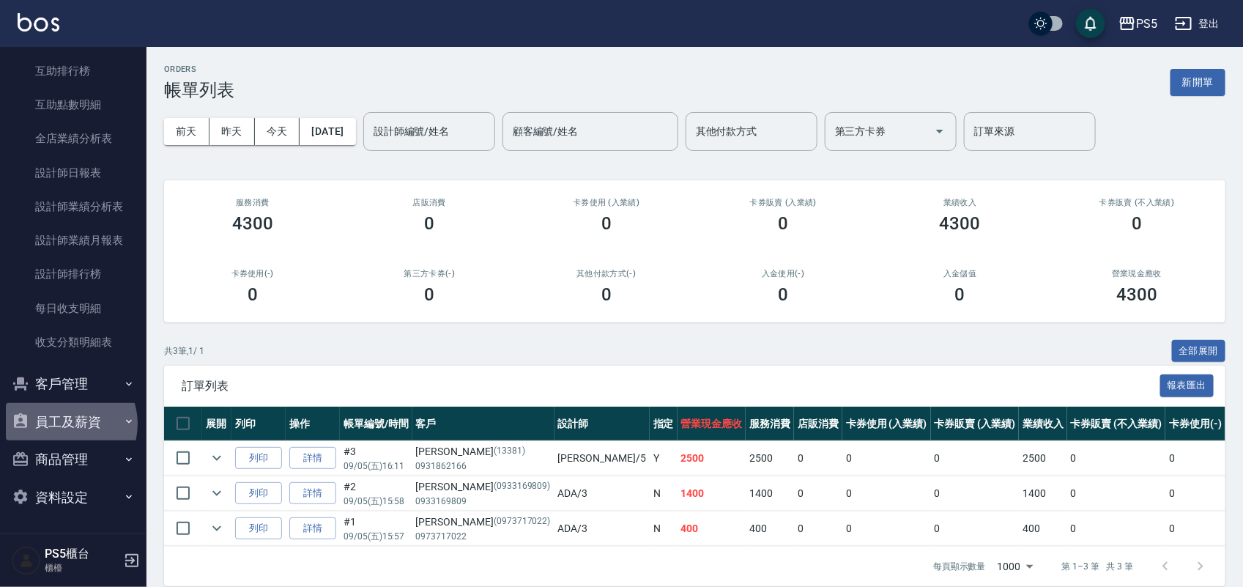
click at [64, 423] on button "員工及薪資" at bounding box center [73, 422] width 135 height 38
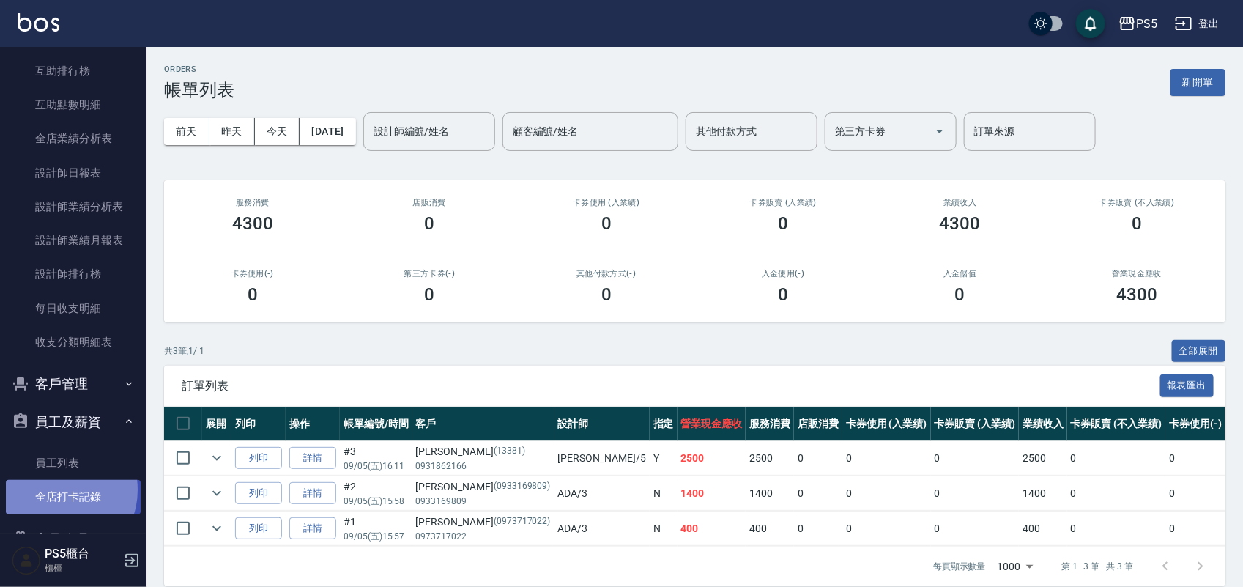
click at [57, 488] on link "全店打卡記錄" at bounding box center [73, 497] width 135 height 34
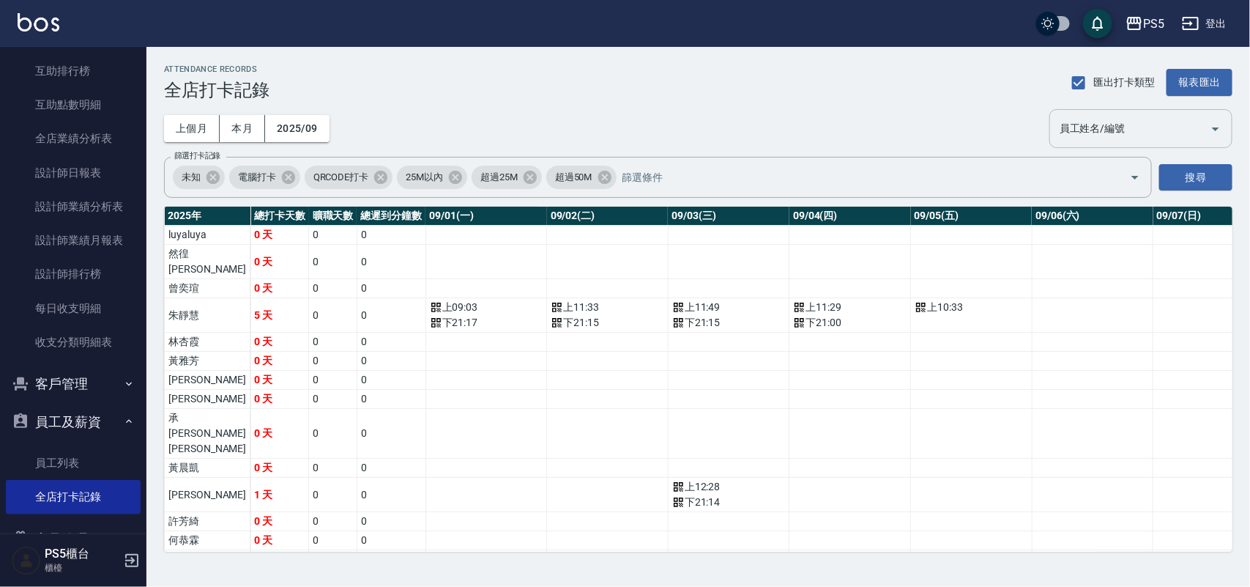
click at [1158, 114] on div "員工姓名/編號" at bounding box center [1140, 128] width 183 height 39
type input "[PERSON_NAME]"
click at [1219, 180] on button "搜尋" at bounding box center [1195, 177] width 73 height 27
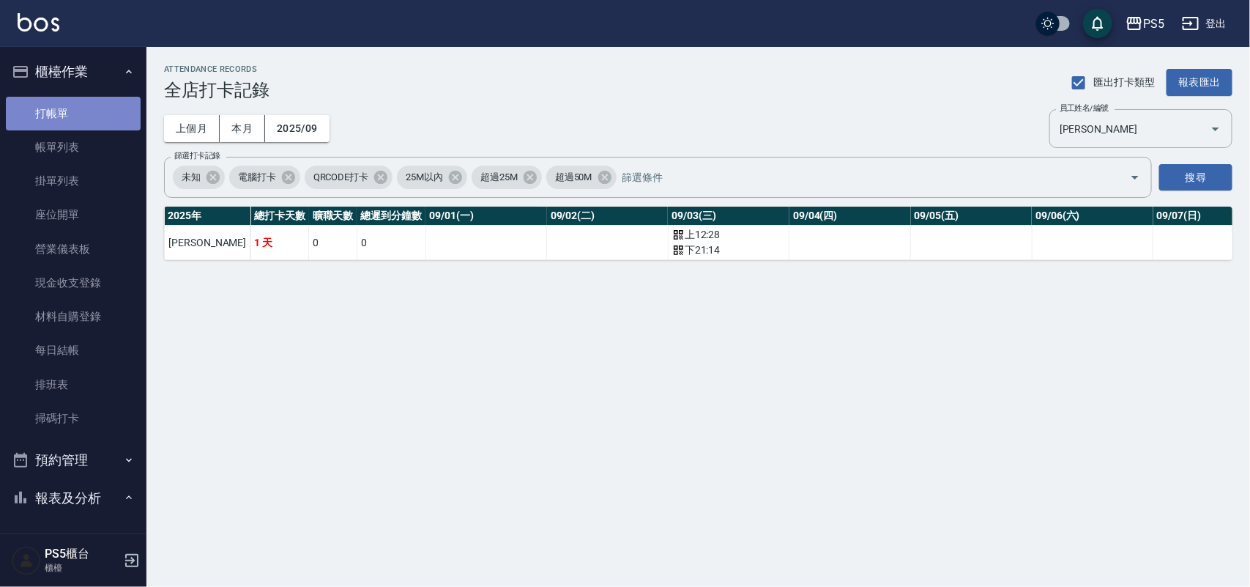
click at [75, 108] on link "打帳單" at bounding box center [73, 114] width 135 height 34
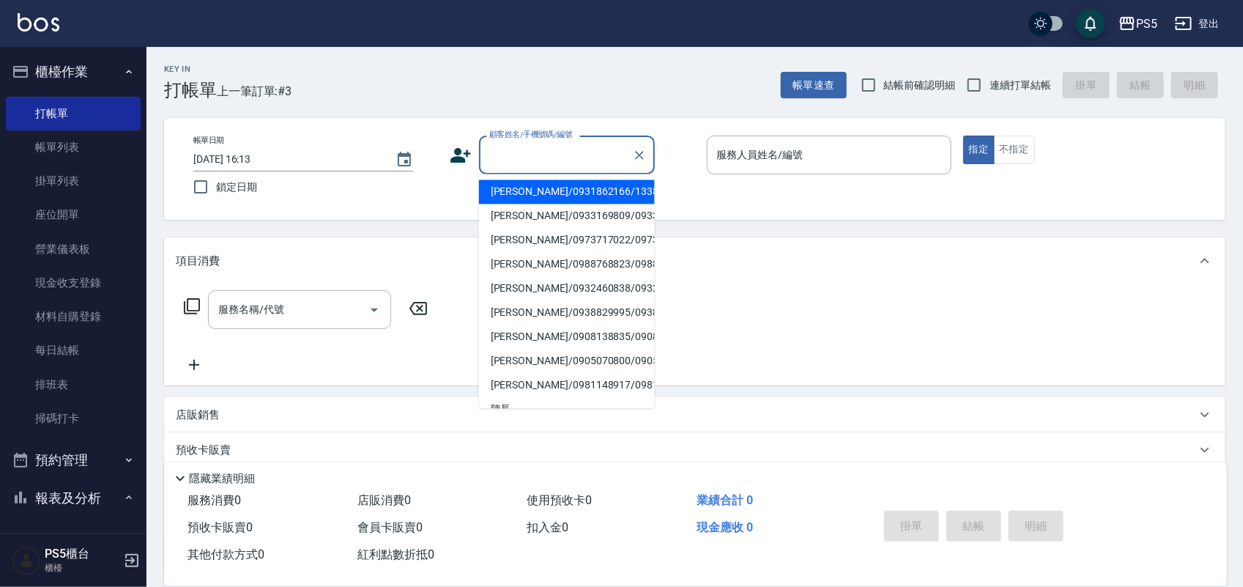
click at [536, 147] on input "顧客姓名/手機號碼/編號" at bounding box center [556, 155] width 141 height 26
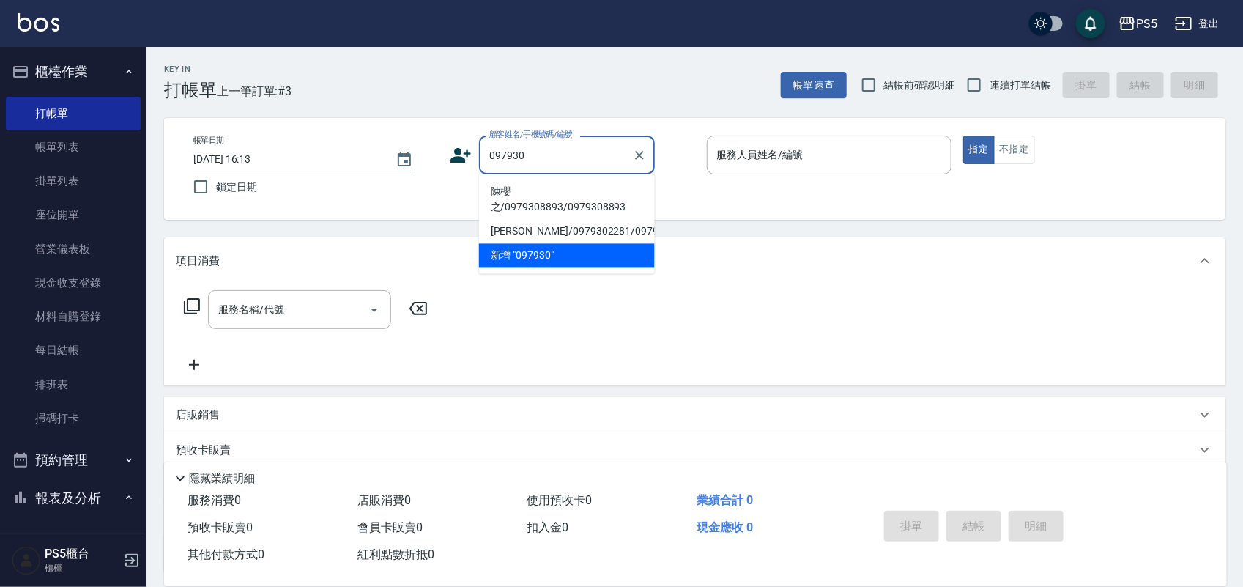
click at [499, 210] on li "陳櫻之/0979308893/0979308893" at bounding box center [567, 200] width 176 height 40
type input "陳櫻之/0979308893/0979308893"
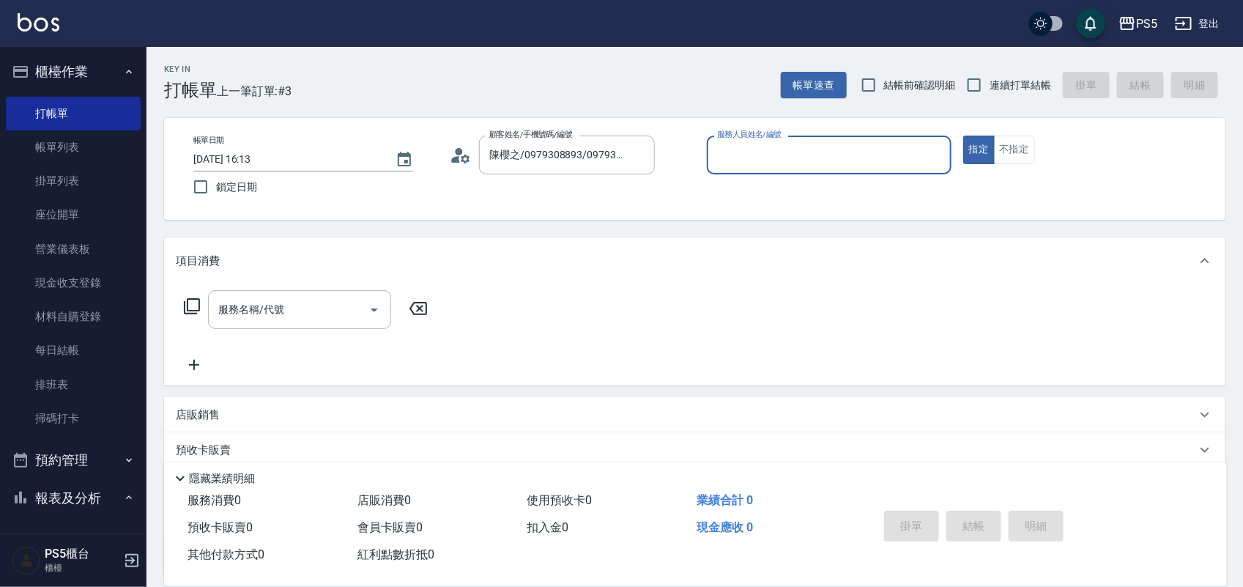
type input "Jolie-5"
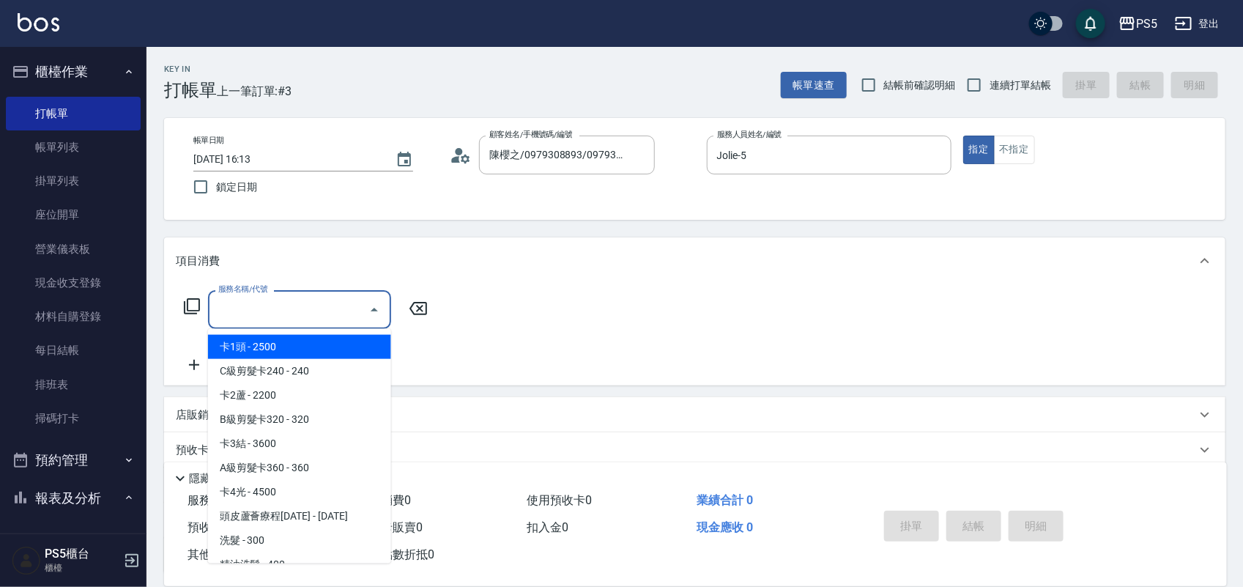
click at [253, 308] on input "服務名稱/代號" at bounding box center [289, 310] width 148 height 26
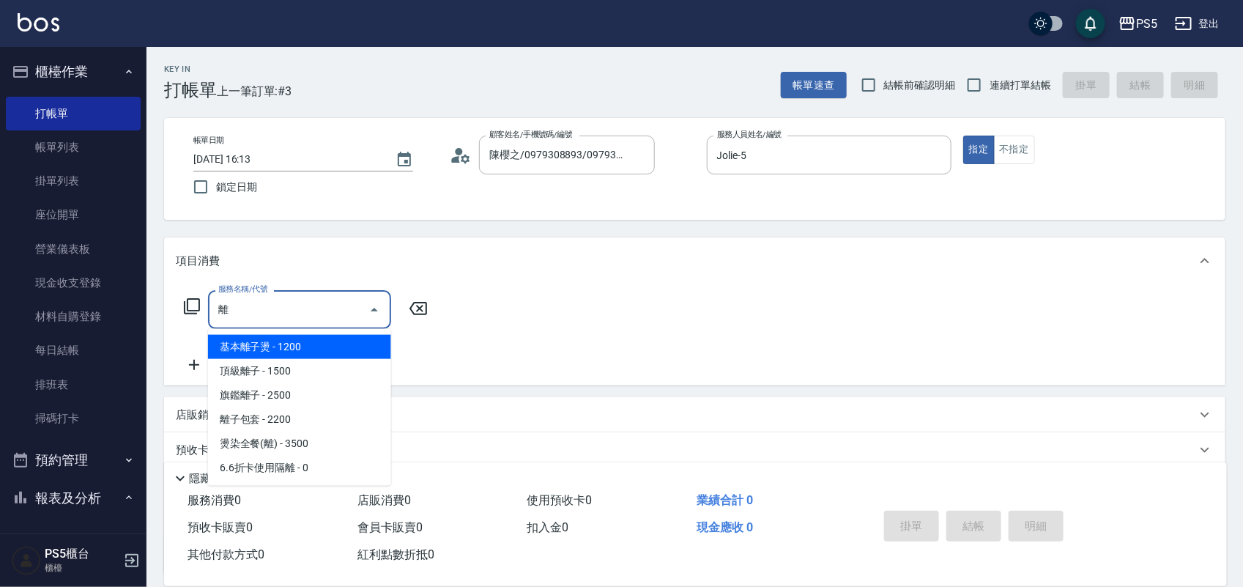
click at [264, 352] on span "基本離子燙 - 1200" at bounding box center [299, 347] width 183 height 24
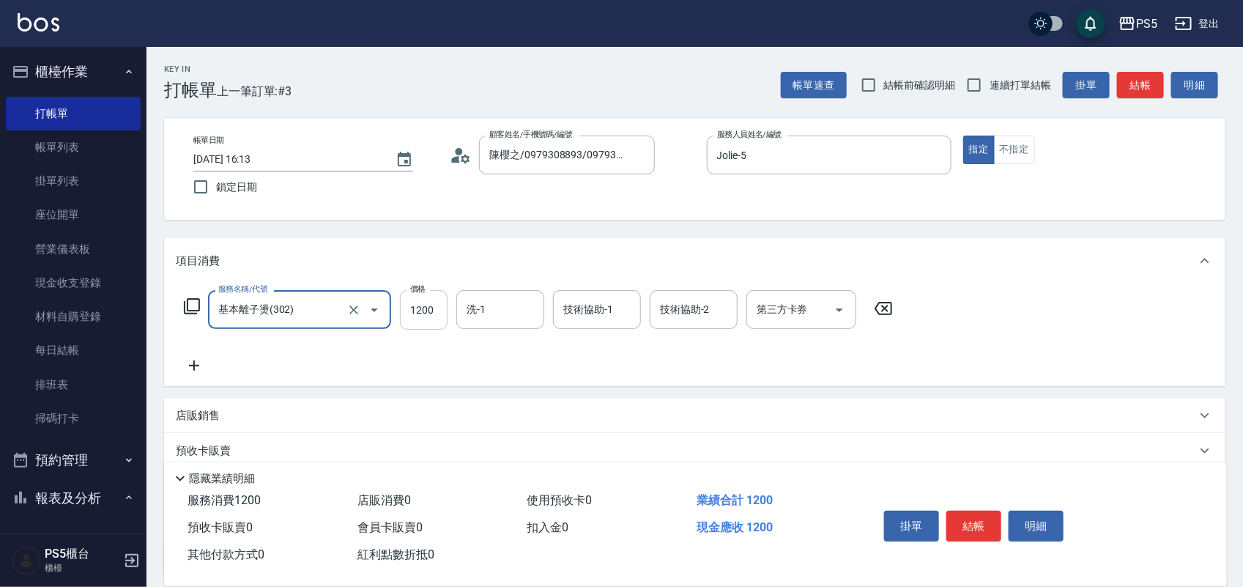
type input "基本離子燙(302)"
click at [441, 313] on input "1200" at bounding box center [424, 310] width 48 height 40
type input "2300"
click at [192, 360] on icon at bounding box center [194, 366] width 37 height 18
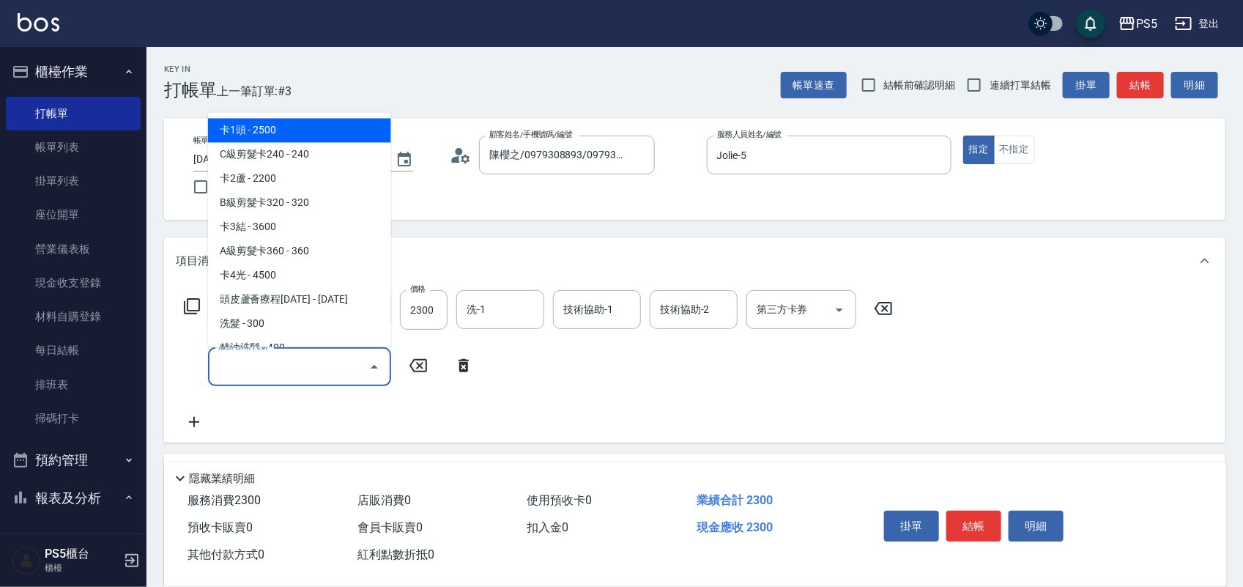
click at [231, 366] on input "服務名稱/代號" at bounding box center [289, 367] width 148 height 26
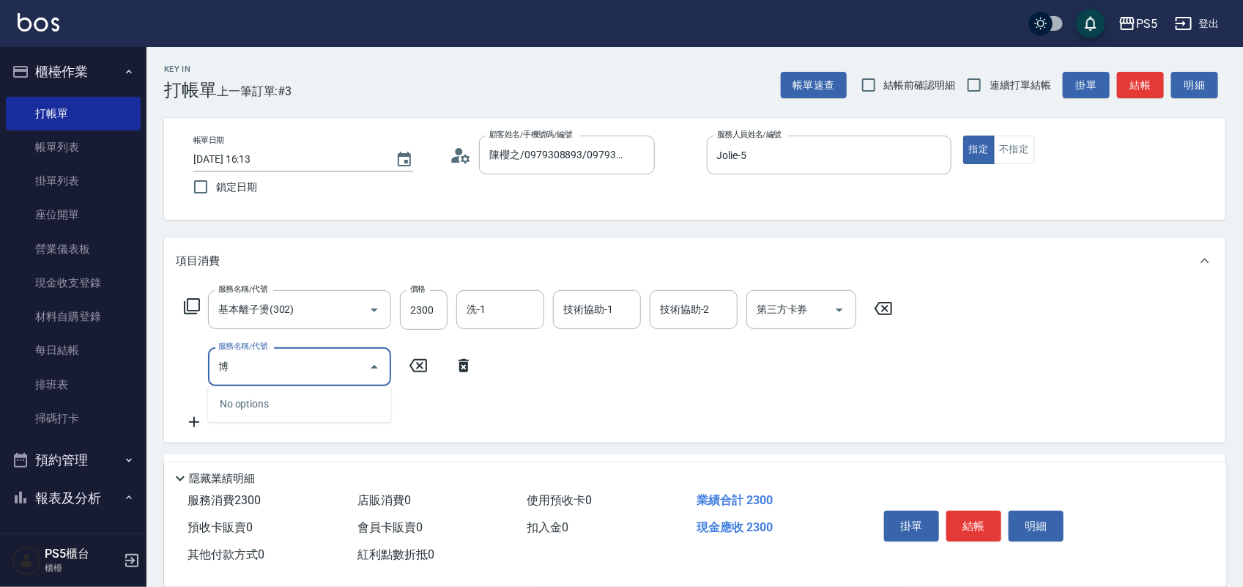
type input "柏"
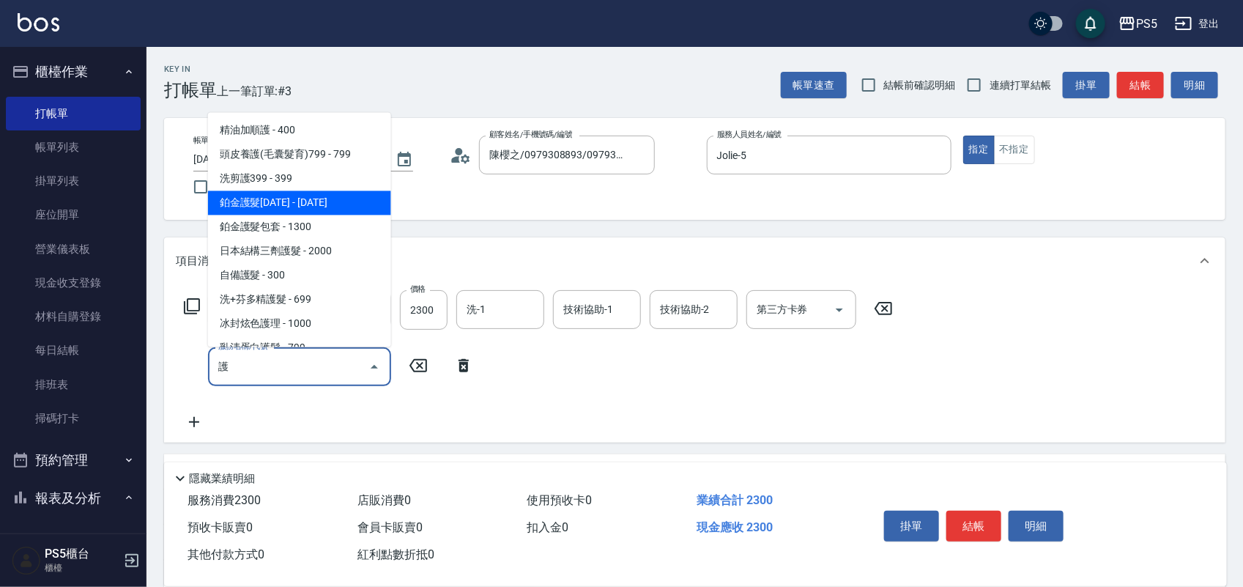
click at [262, 206] on span "鉑金護髮[DATE] - [DATE]" at bounding box center [299, 202] width 183 height 24
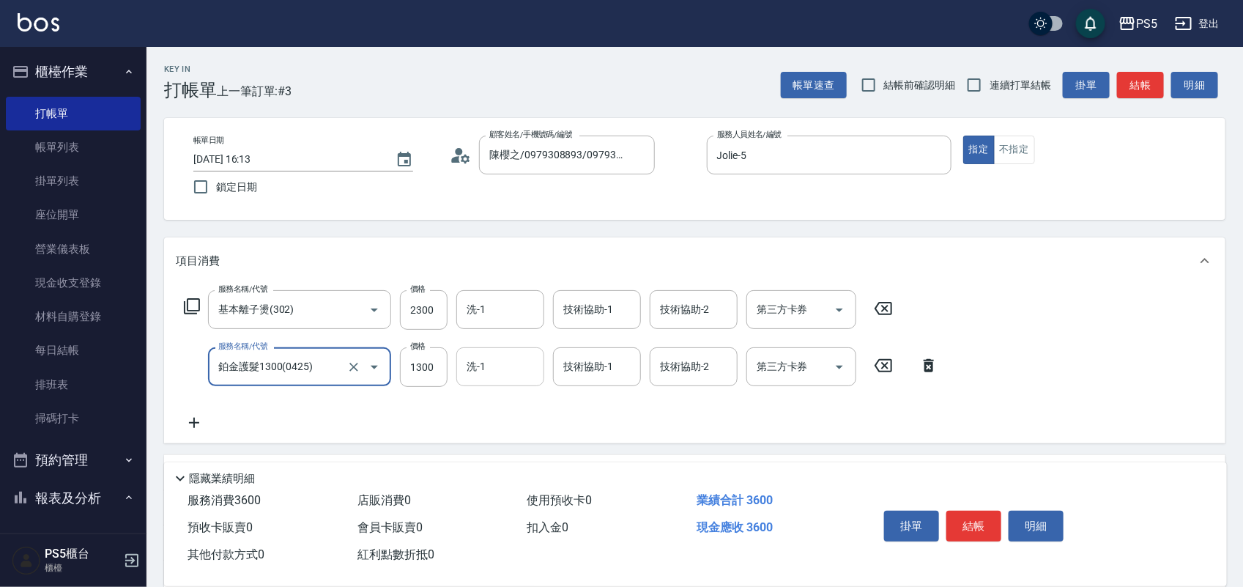
type input "鉑金護髮1300(0425)"
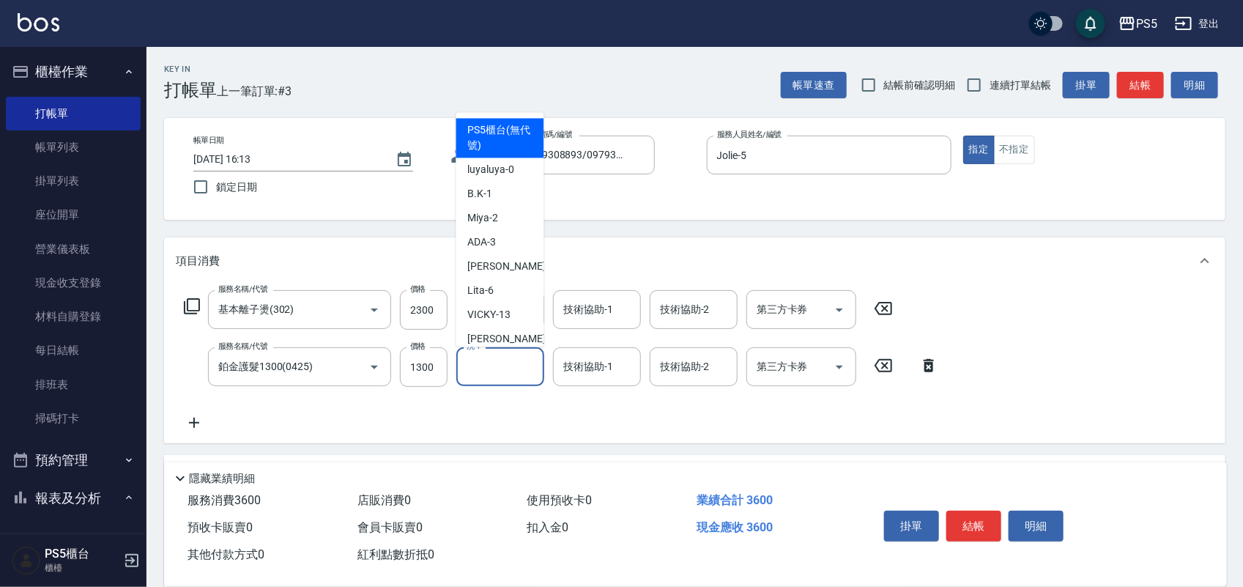
click at [497, 370] on input "洗-1" at bounding box center [500, 367] width 75 height 26
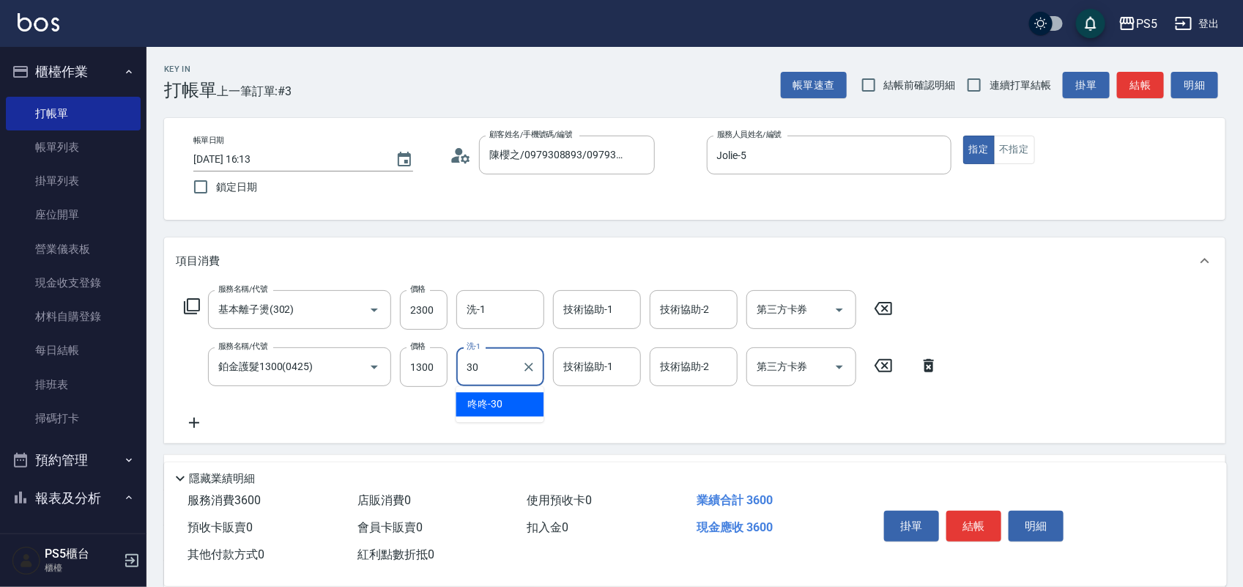
type input "咚咚-30"
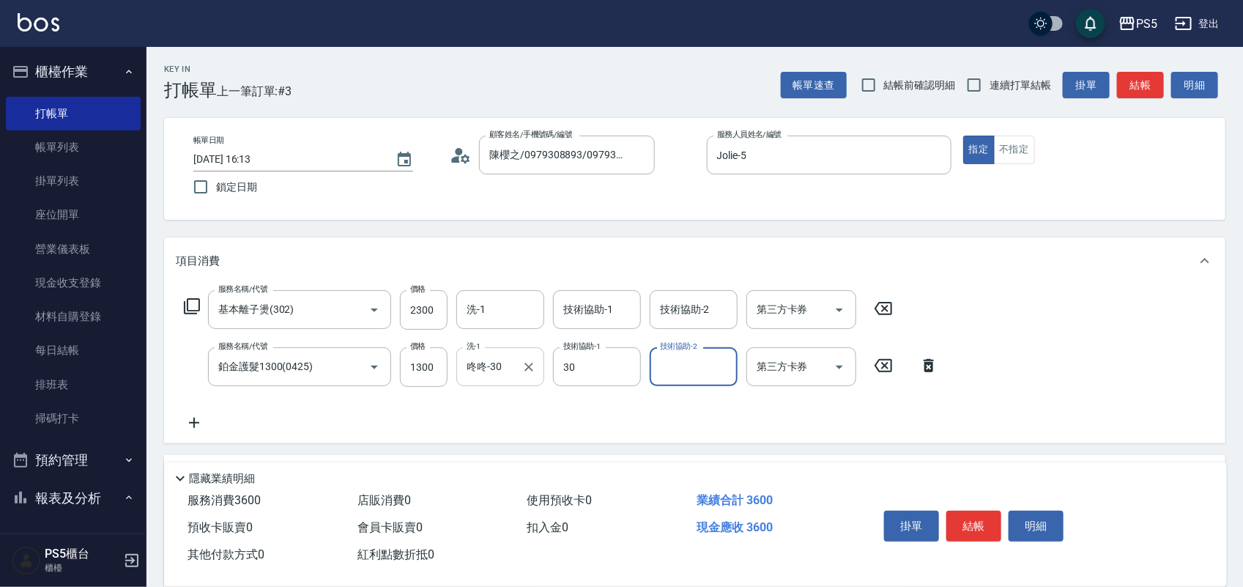
type input "咚咚-30"
click at [975, 522] on button "結帳" at bounding box center [973, 525] width 55 height 31
